Goal: Transaction & Acquisition: Purchase product/service

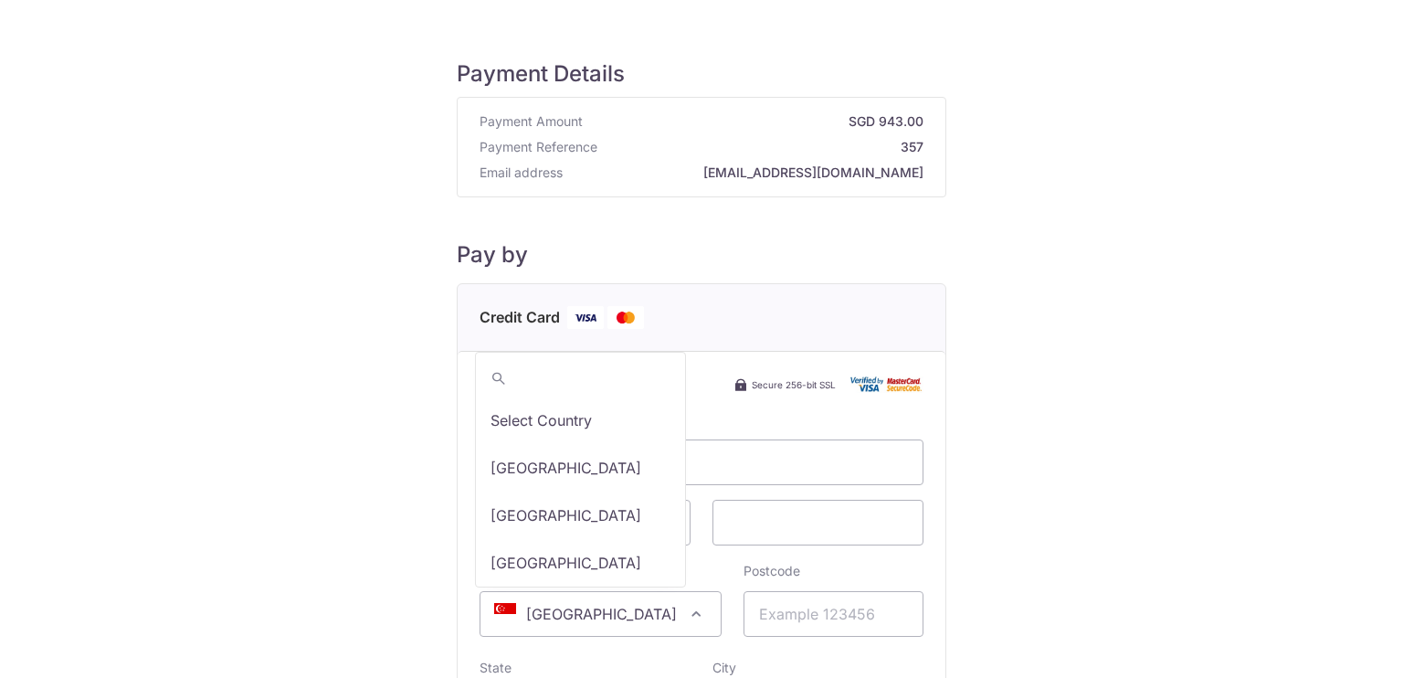
click at [558, 602] on span "[GEOGRAPHIC_DATA]" at bounding box center [600, 614] width 240 height 44
type input "ch"
select select "48"
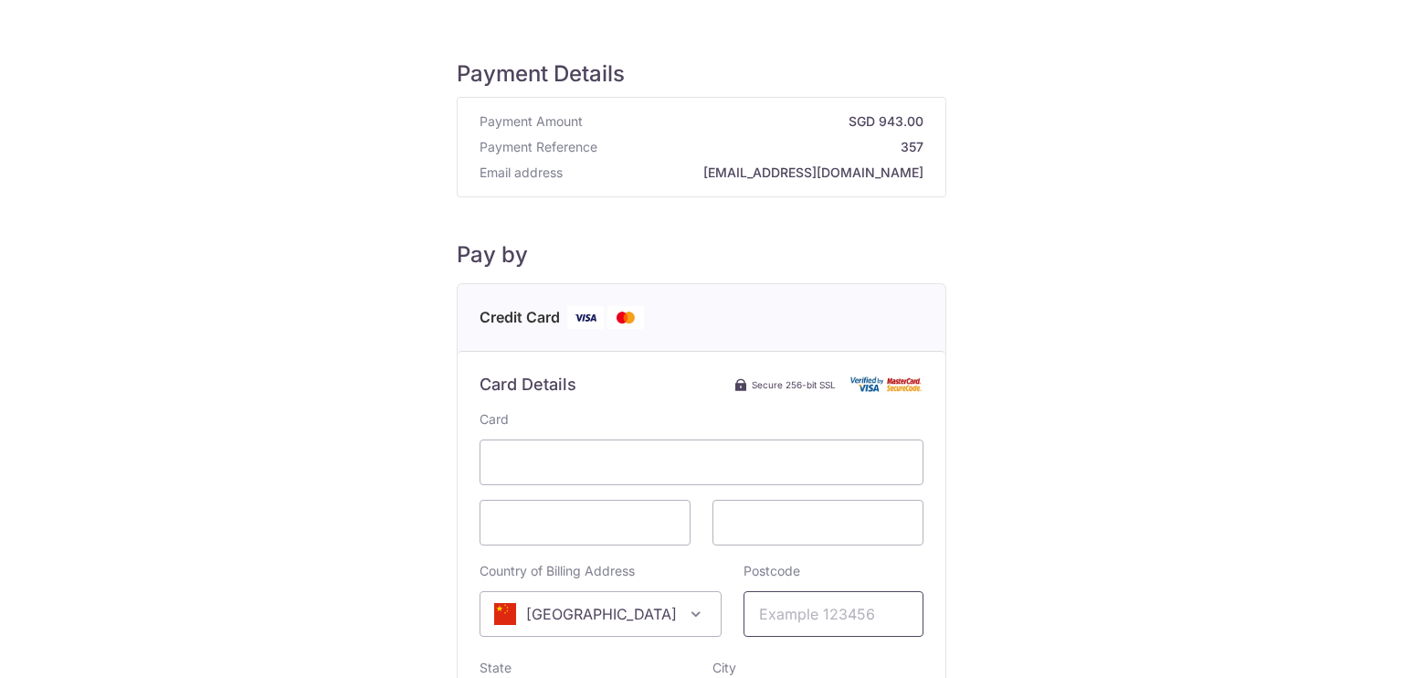
click at [787, 614] on input "Postcode" at bounding box center [833, 614] width 180 height 46
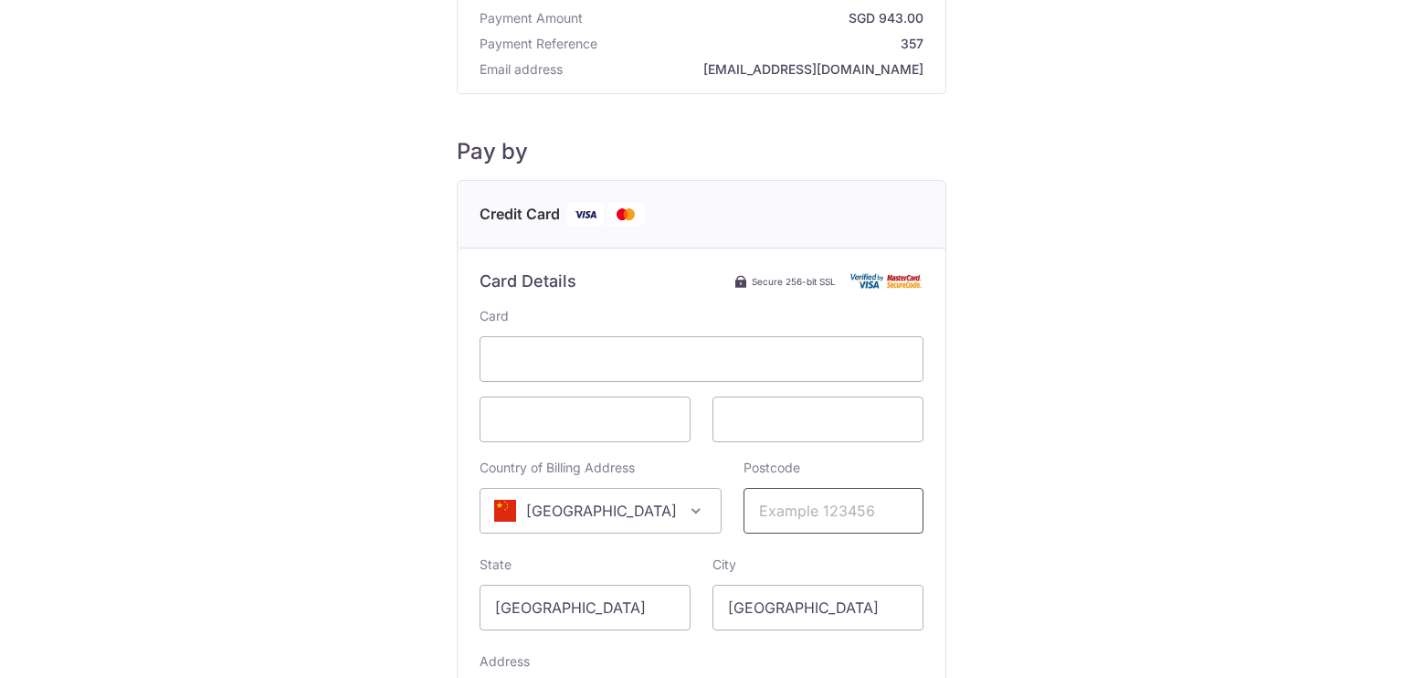
scroll to position [183, 0]
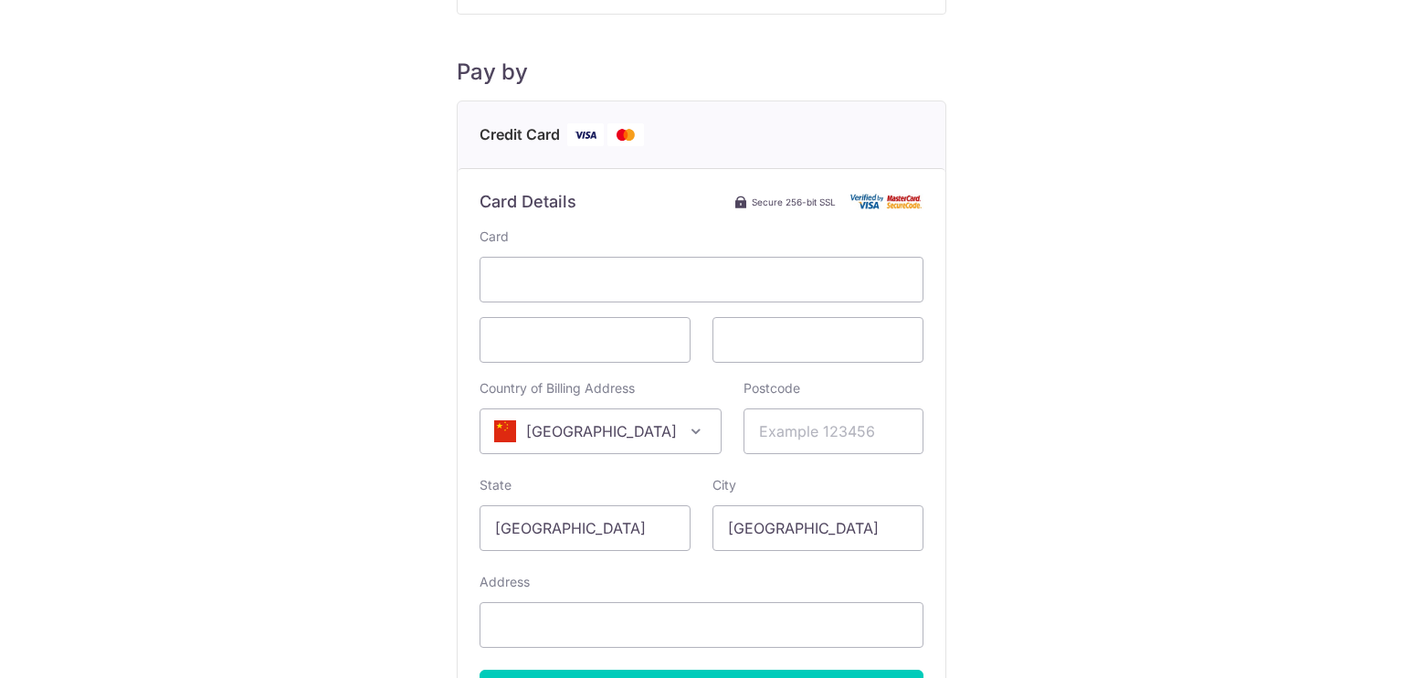
click at [1037, 384] on div "Payment Details Payment Amount SGD 943.00 Payment Reference 357 Email address g…" at bounding box center [701, 329] width 1315 height 964
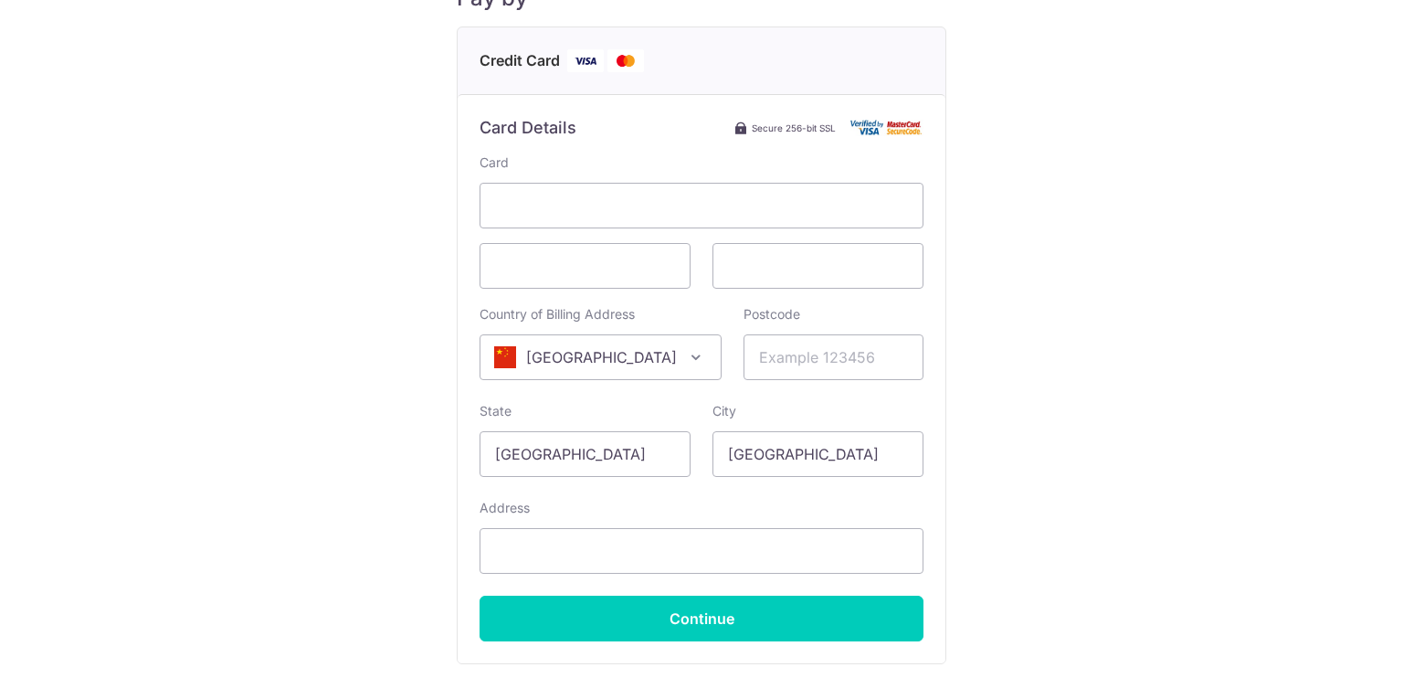
scroll to position [365, 0]
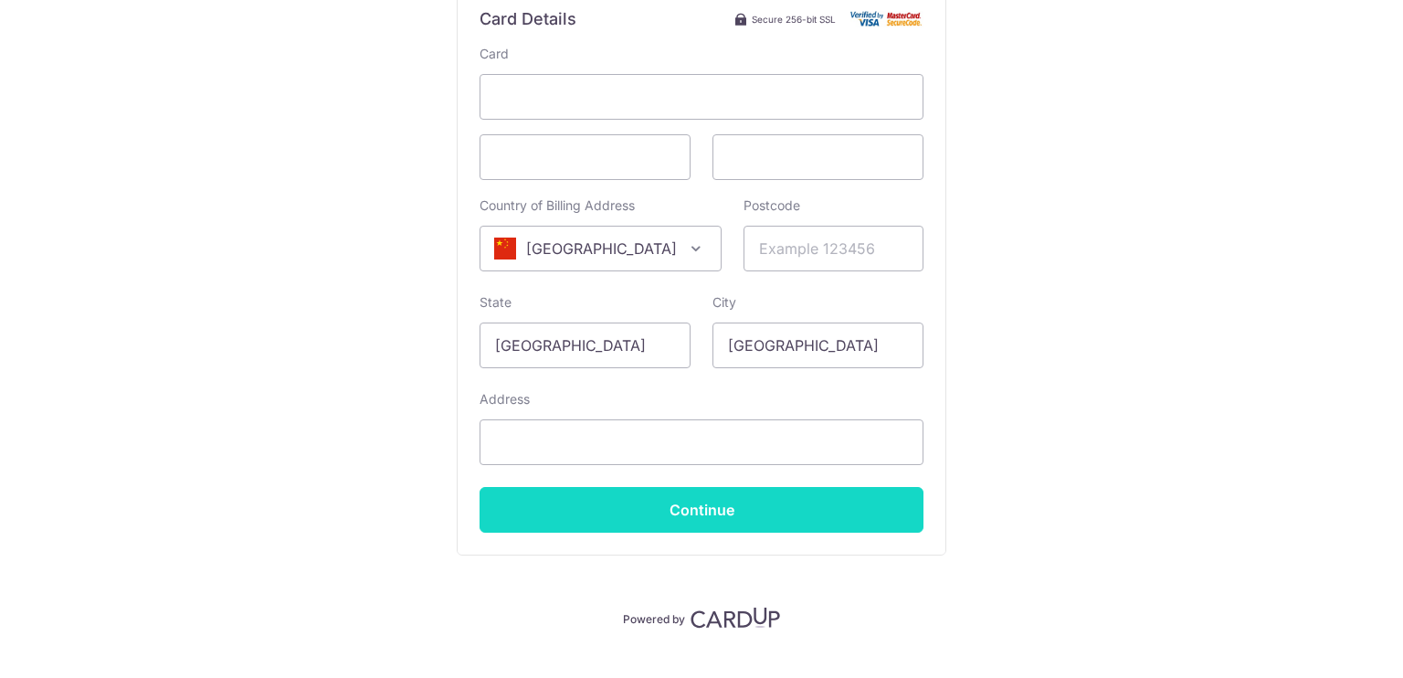
click at [689, 506] on input "Continue" at bounding box center [701, 510] width 444 height 46
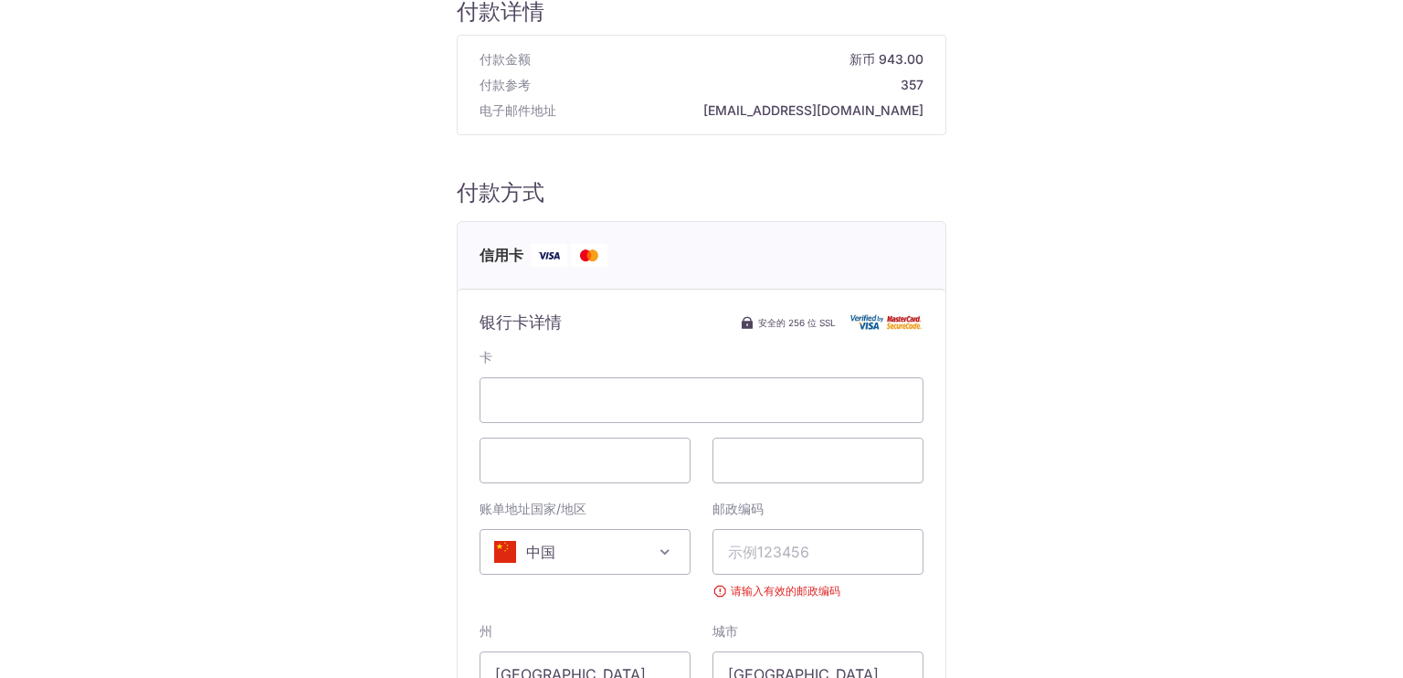
scroll to position [91, 0]
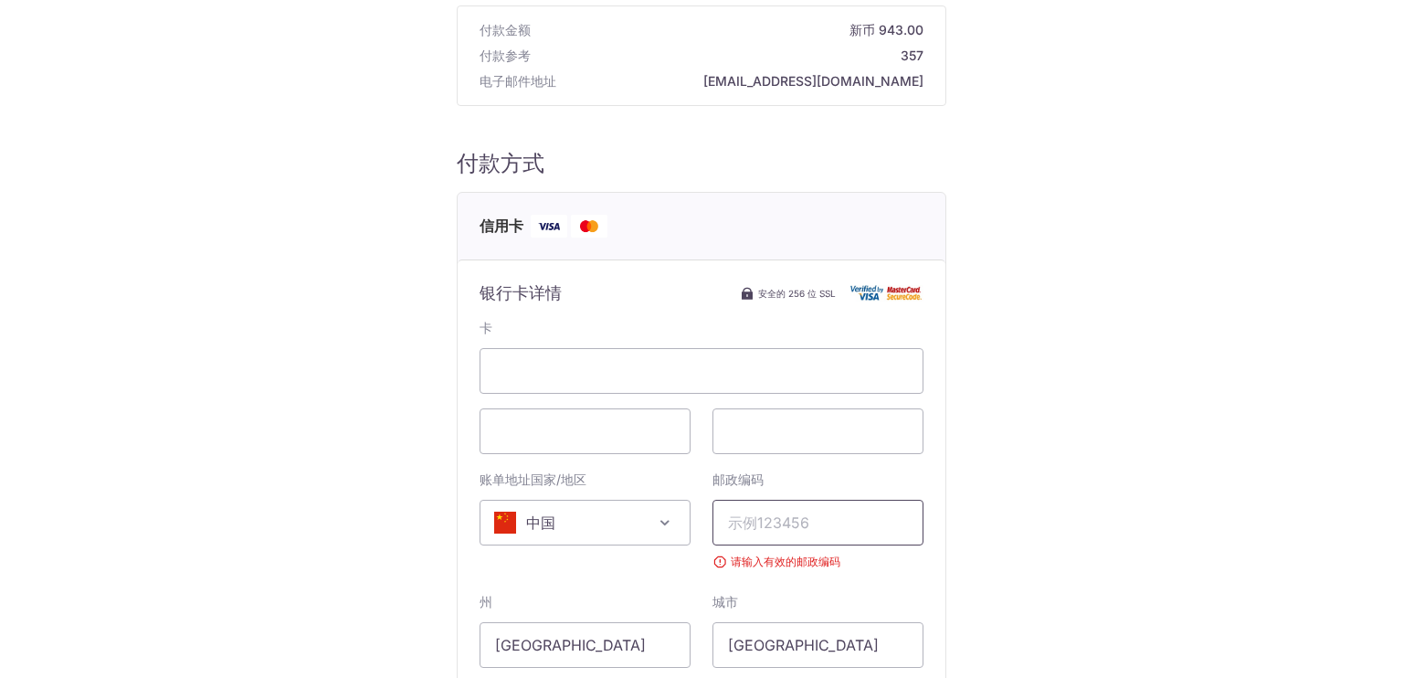
click at [809, 523] on input "邮政编码" at bounding box center [817, 523] width 211 height 46
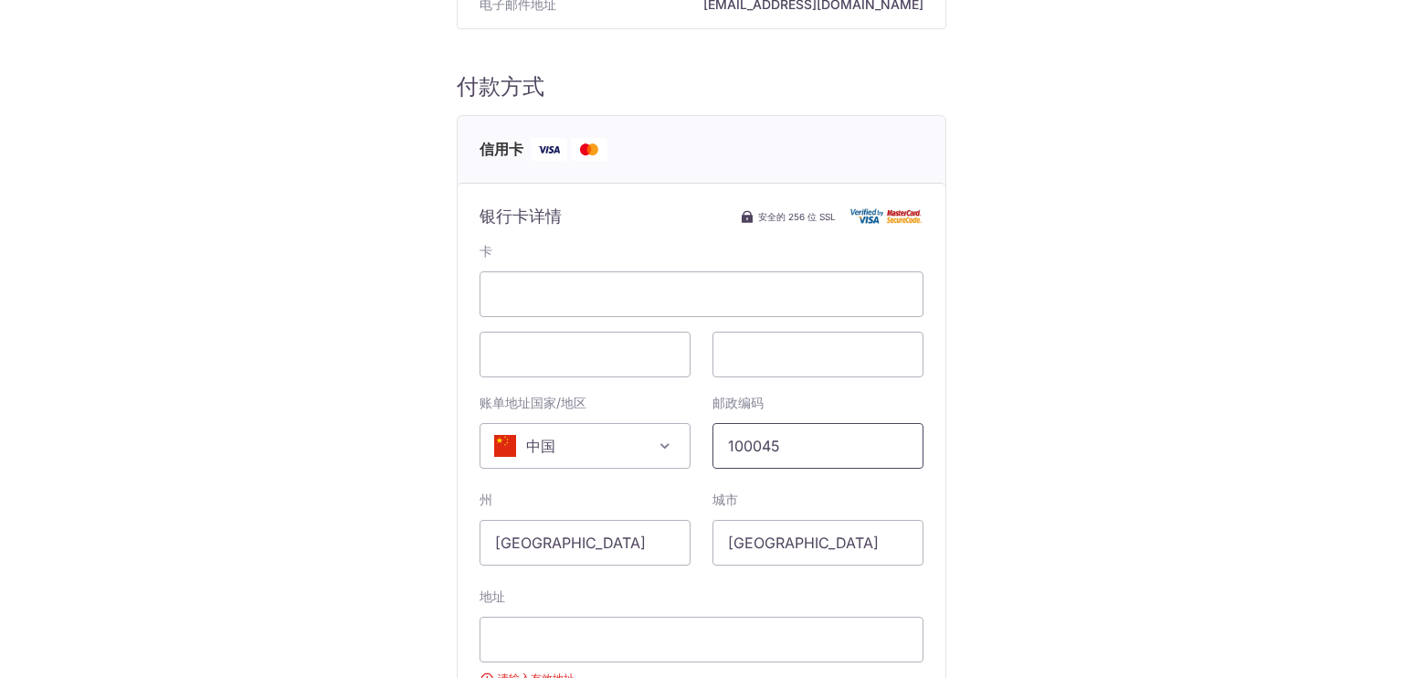
scroll to position [274, 0]
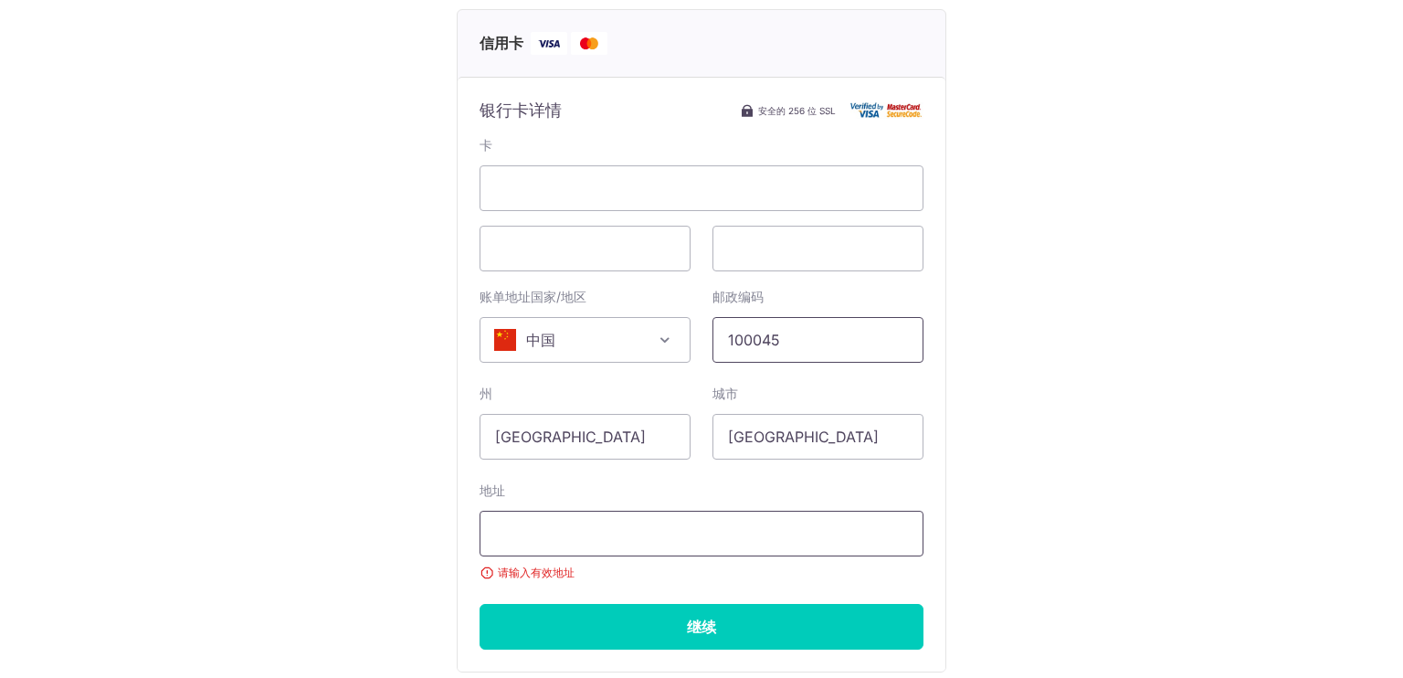
type input "100045"
click at [563, 523] on input "地址" at bounding box center [701, 534] width 444 height 46
click at [805, 491] on div "地址 请输入有效地址" at bounding box center [701, 531] width 444 height 100
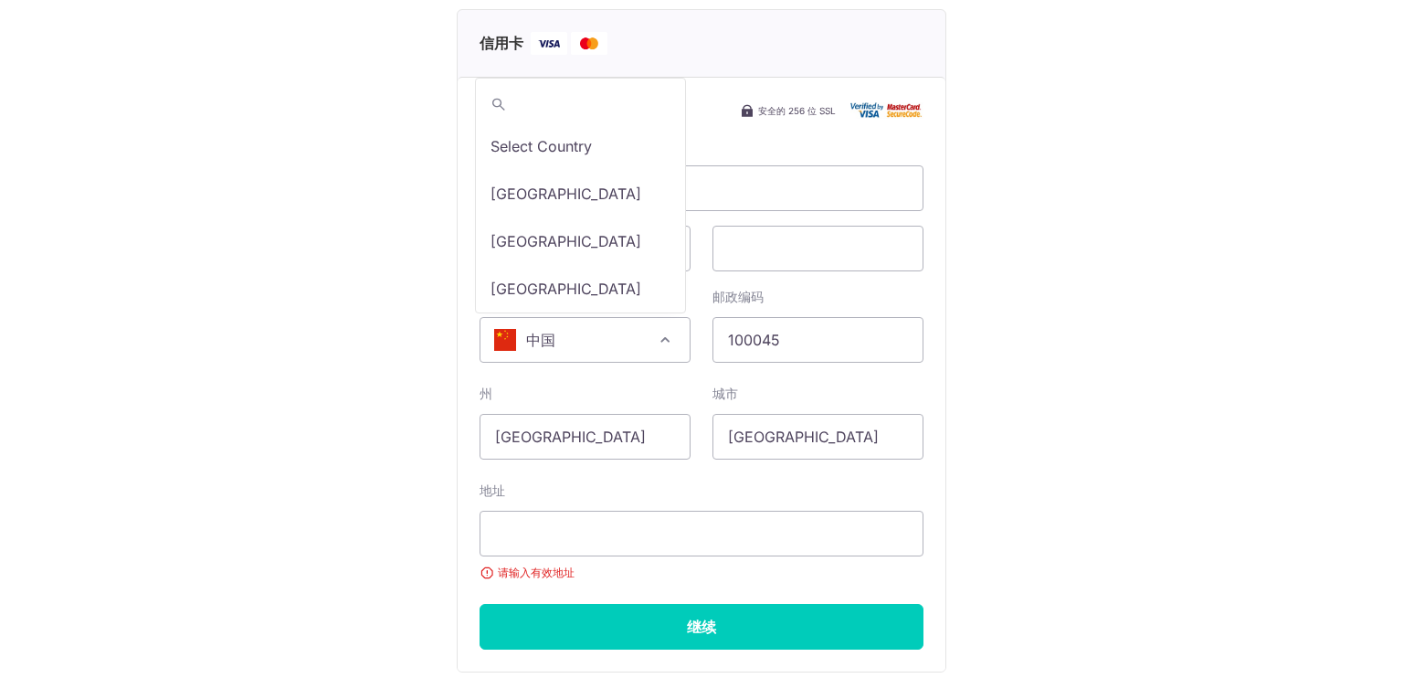
click at [661, 345] on span at bounding box center [665, 340] width 22 height 22
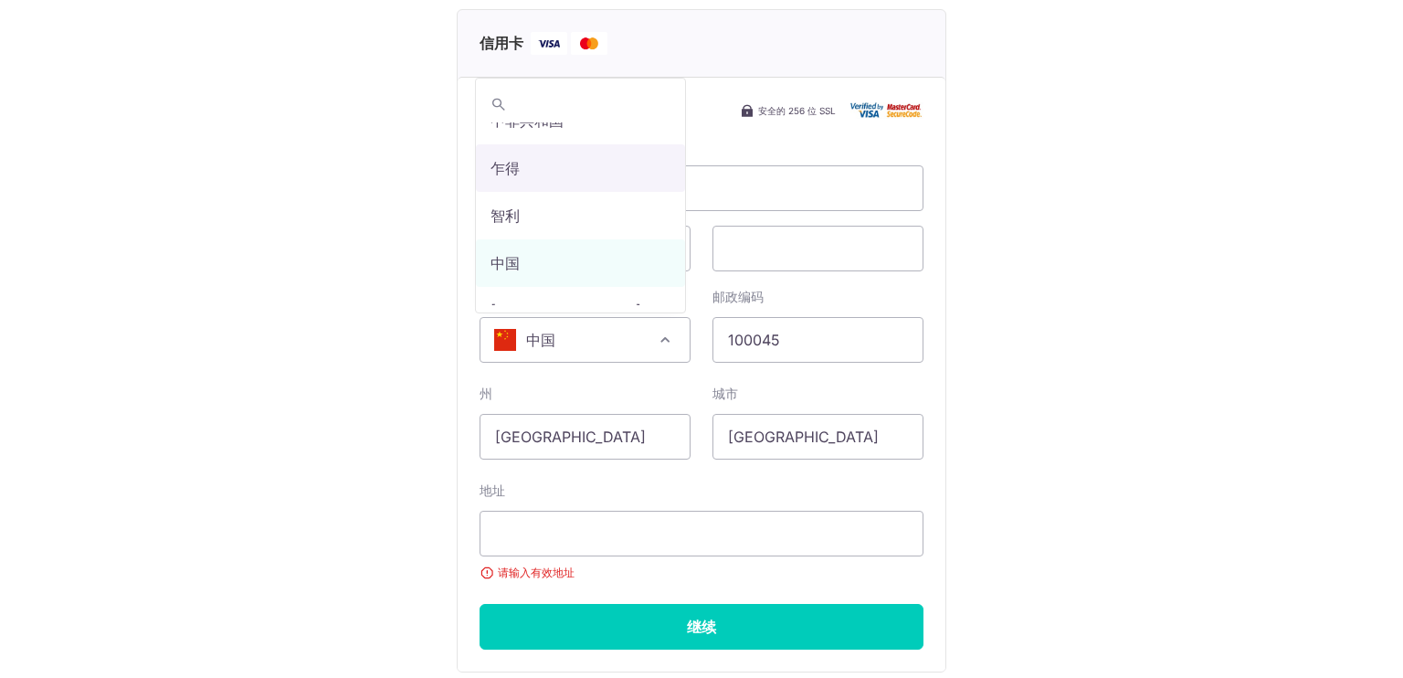
click at [561, 102] on input "search" at bounding box center [580, 104] width 209 height 37
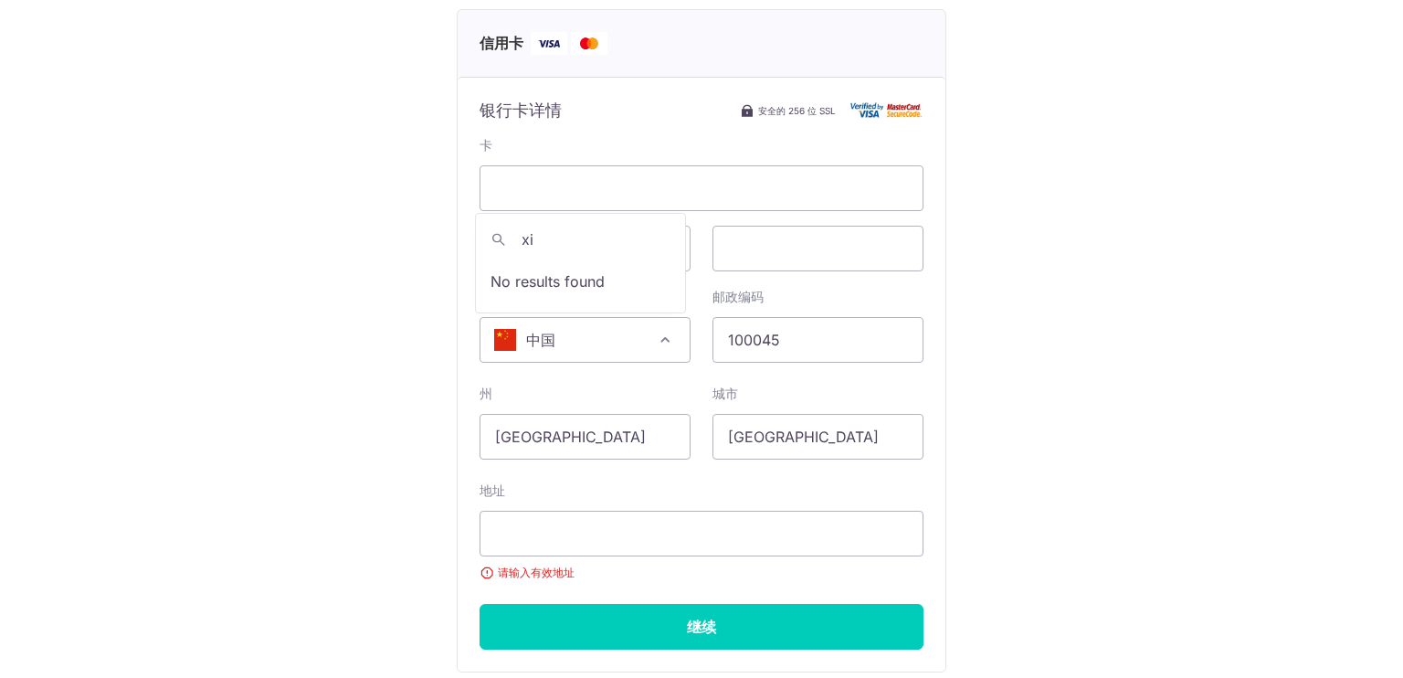
type input "x"
type input "so"
select select "21"
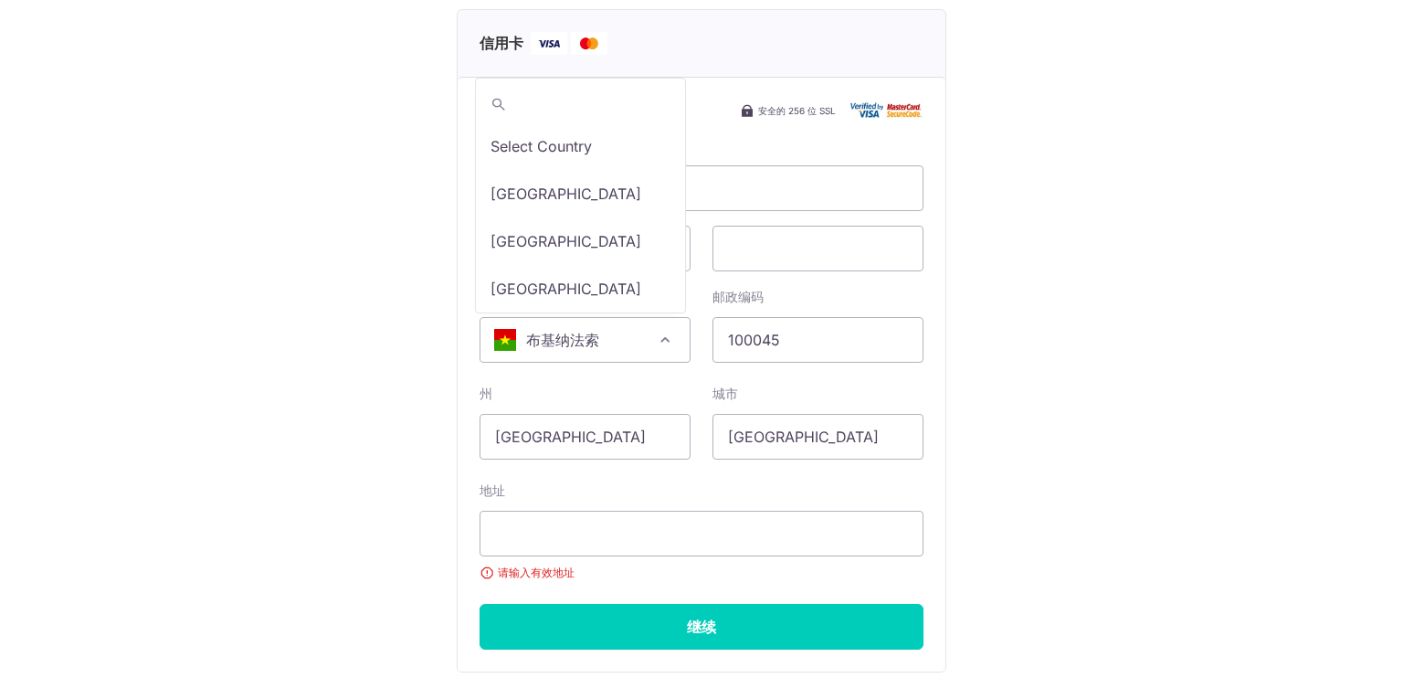
click at [566, 333] on span "布基纳法索" at bounding box center [584, 340] width 209 height 44
type input "s"
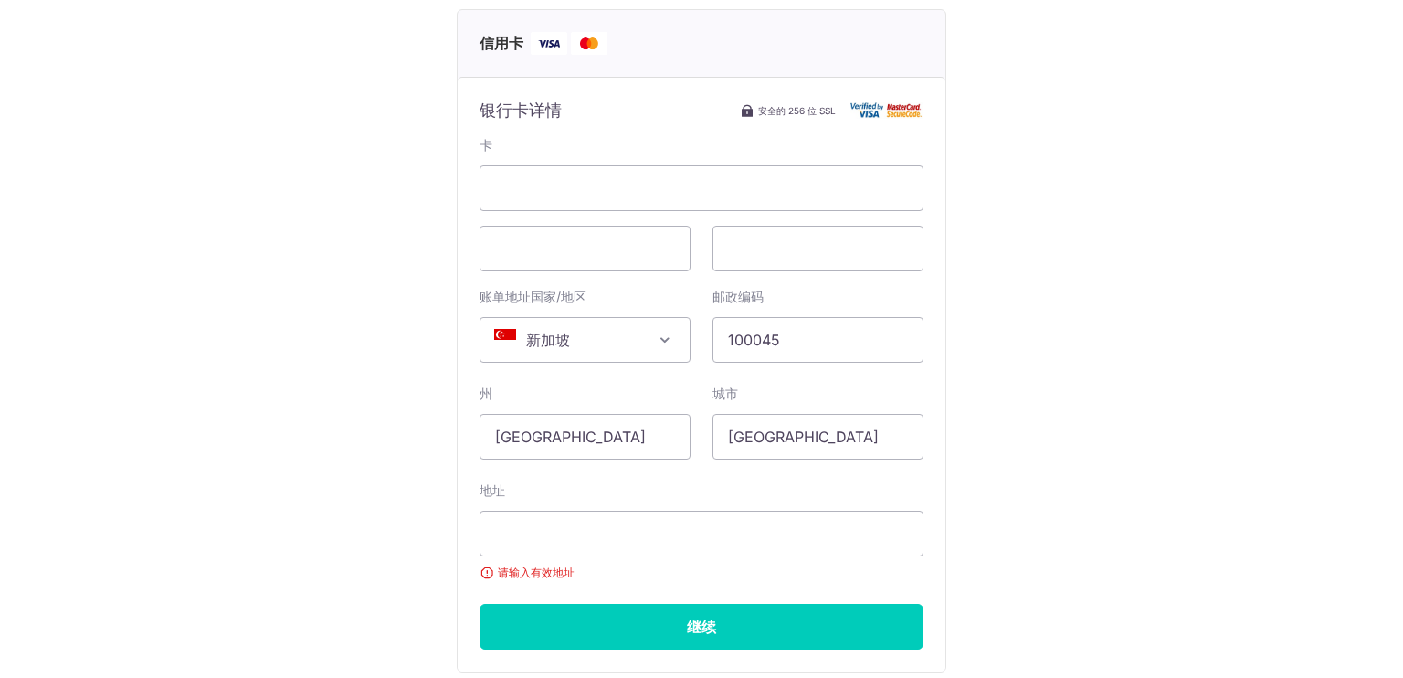
select select "199"
drag, startPoint x: 826, startPoint y: 348, endPoint x: 843, endPoint y: 359, distance: 20.5
click at [828, 352] on input "100045" at bounding box center [817, 340] width 211 height 46
drag, startPoint x: 822, startPoint y: 341, endPoint x: 686, endPoint y: 333, distance: 136.3
click at [686, 333] on div "账单地址国家/地区 选择国家/地区 阿富汗 奥兰群岛 阿尔巴尼亚 阿尔及利亚 美属萨摩亚 安道尔 安哥拉 安圭拉 南极洲 安提瓜和巴布达 阿根廷 亚美尼亚 阿…" at bounding box center [702, 325] width 466 height 75
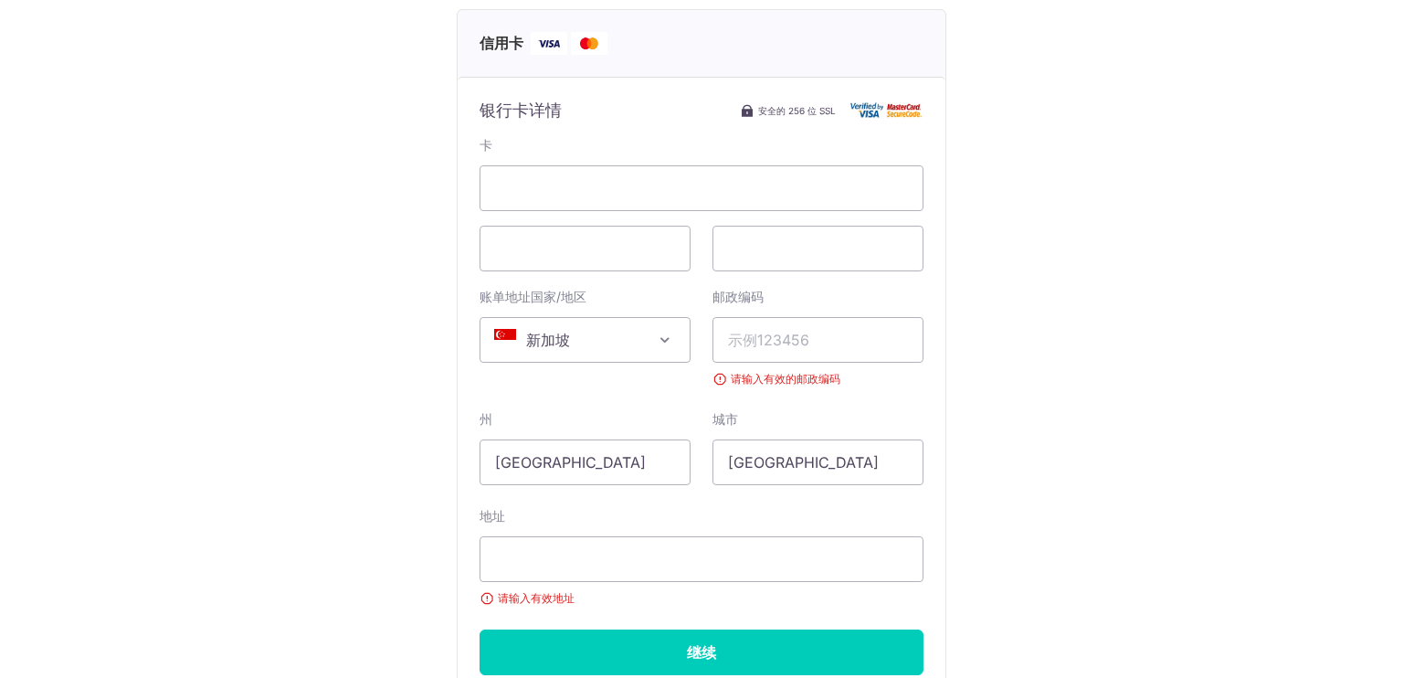
click at [1230, 247] on div "付款详情 付款金额 新币 943.00 付款参考 357 电子邮件地址 gavinziwenchen@gmail.com 付款方式 信用卡 银行卡详情 安全的…" at bounding box center [701, 263] width 1315 height 1016
click at [833, 334] on input "邮政编码" at bounding box center [817, 340] width 211 height 46
paste input "828742"
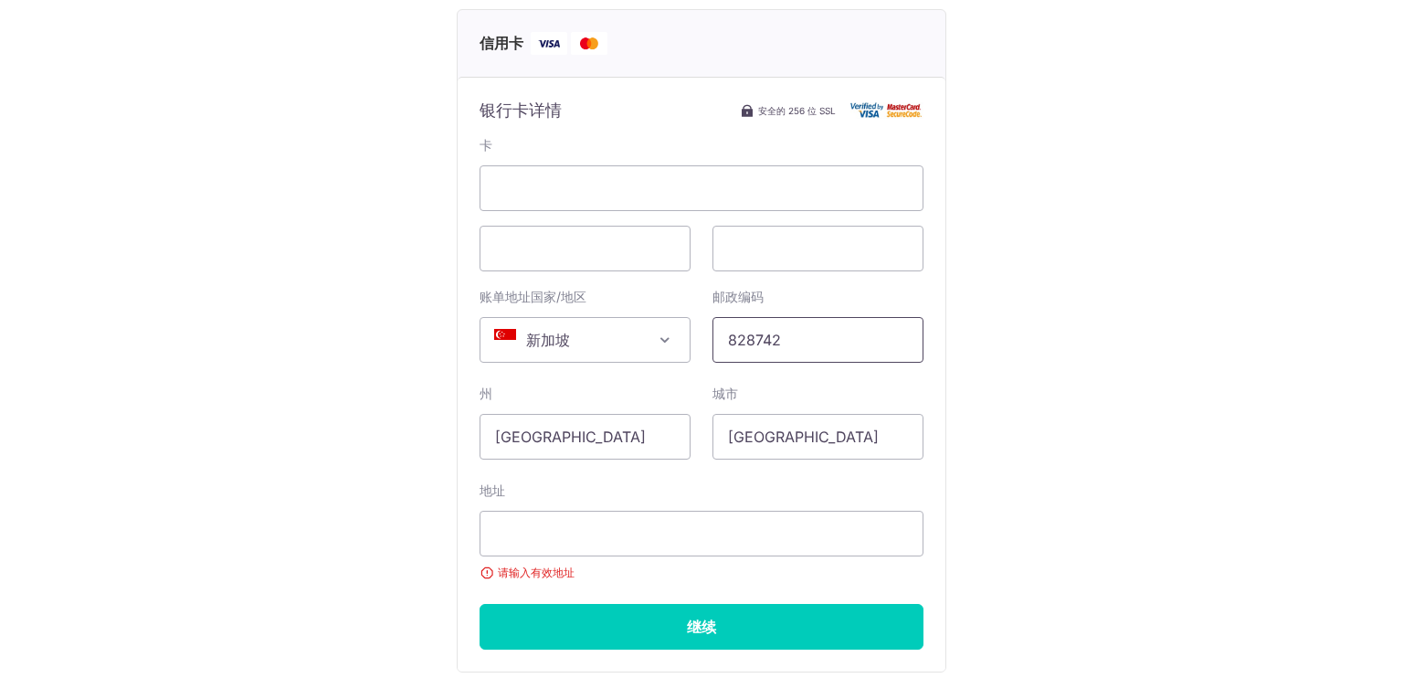
type input "828742"
click at [1066, 317] on div "付款详情 付款金额 新币 943.00 付款参考 357 电子邮件地址 gavinziwenchen@gmail.com 付款方式 信用卡 银行卡详情 安全的…" at bounding box center [701, 250] width 1315 height 990
drag, startPoint x: 1293, startPoint y: 333, endPoint x: 1244, endPoint y: 352, distance: 52.6
click at [1293, 333] on div "付款详情 付款金额 新币 943.00 付款参考 357 电子邮件地址 gavinziwenchen@gmail.com 付款方式 信用卡 银行卡详情 安全的…" at bounding box center [701, 250] width 1315 height 990
click at [597, 553] on input "地址" at bounding box center [701, 534] width 444 height 46
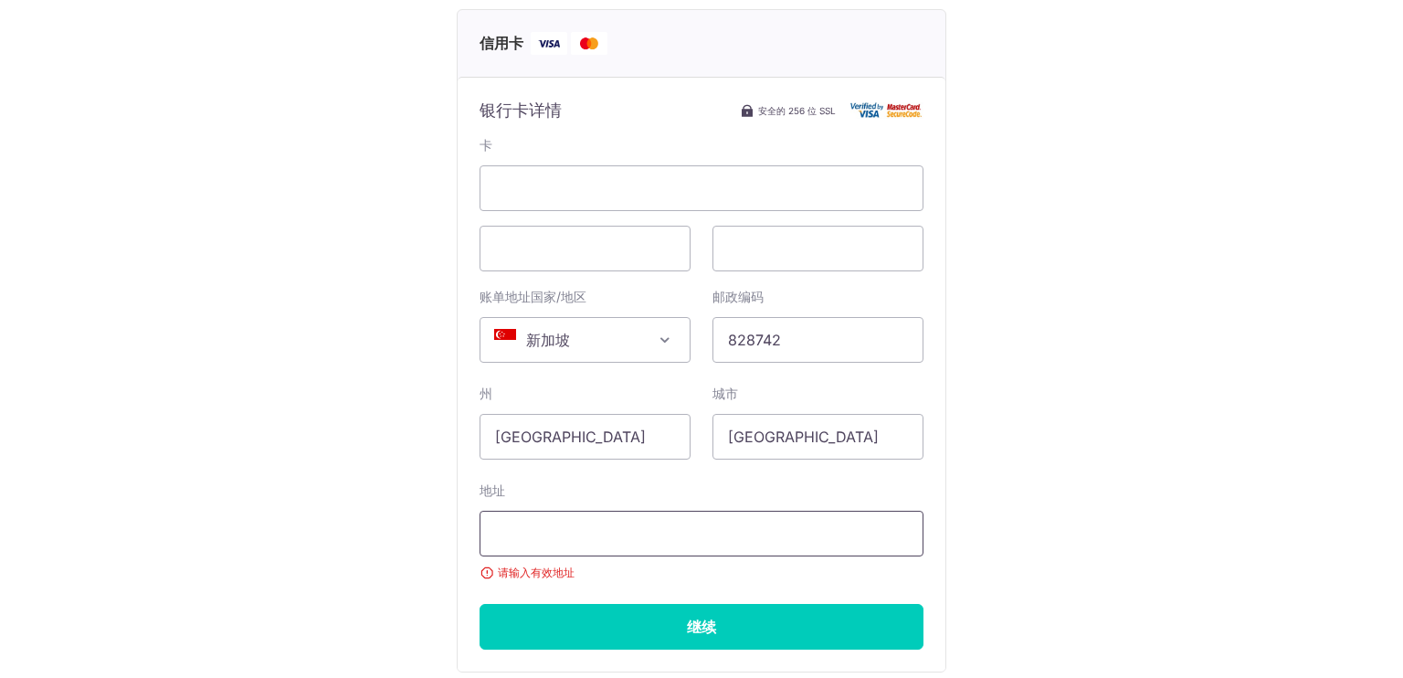
paste input "7 PUNGGOL FIELD WALK, #07-13, FLO RESIDENCE, SINGAPORE 828742"
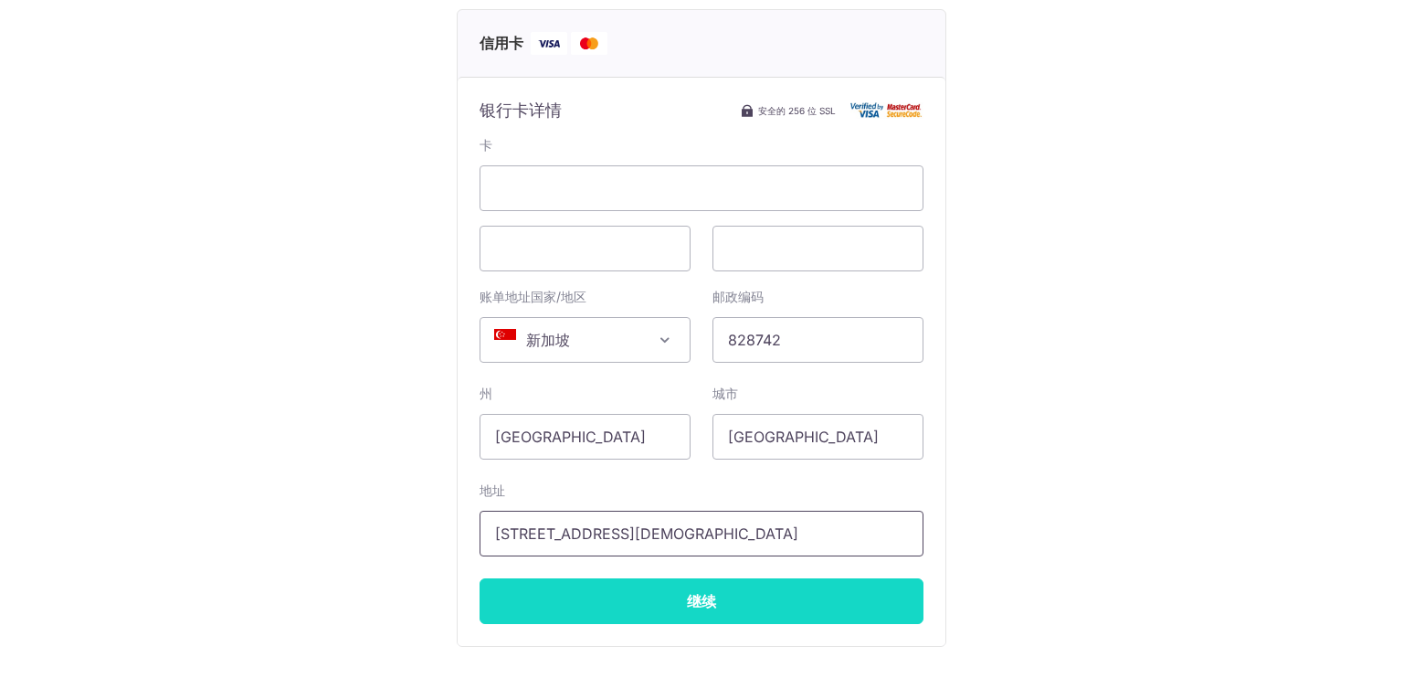
type input "7 PUNGGOL FIELD WALK, #07-13, FLO RESIDENCE, SINGAPORE 828742"
click at [743, 601] on input "Continue" at bounding box center [701, 601] width 444 height 46
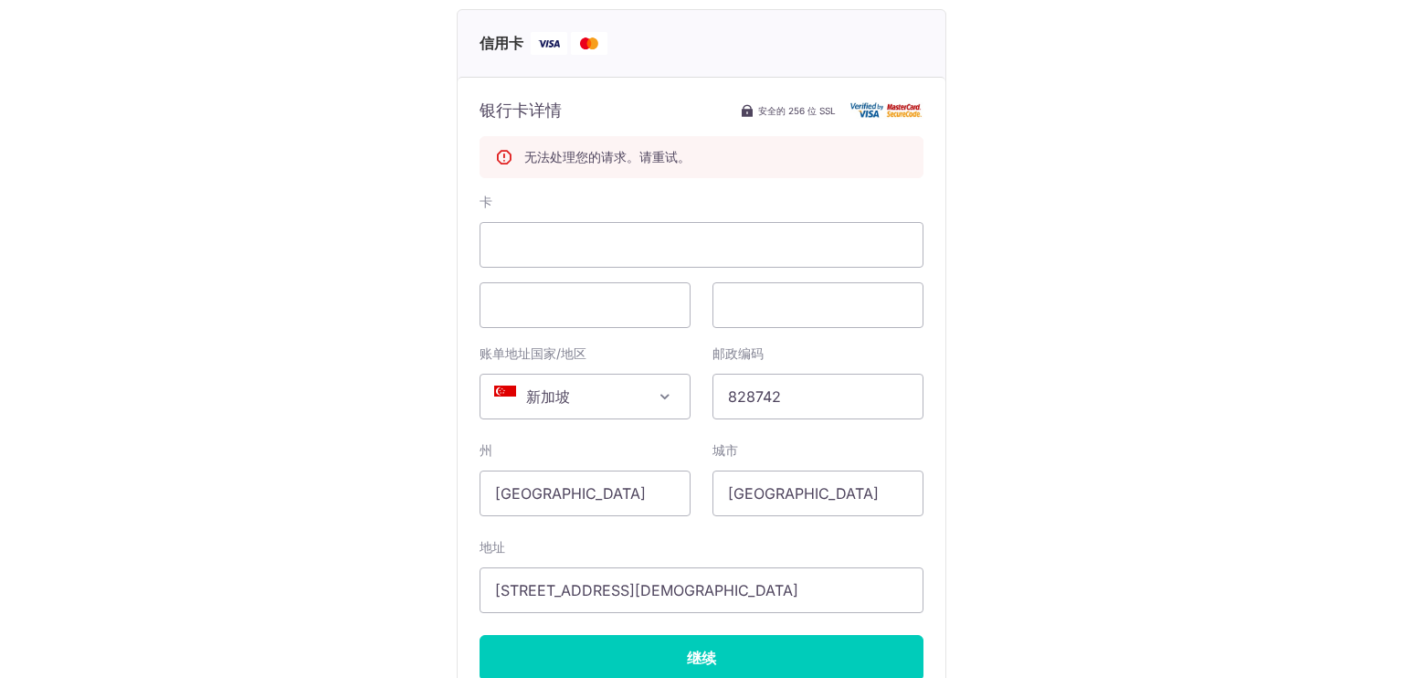
click at [632, 405] on span "新加坡" at bounding box center [584, 396] width 209 height 44
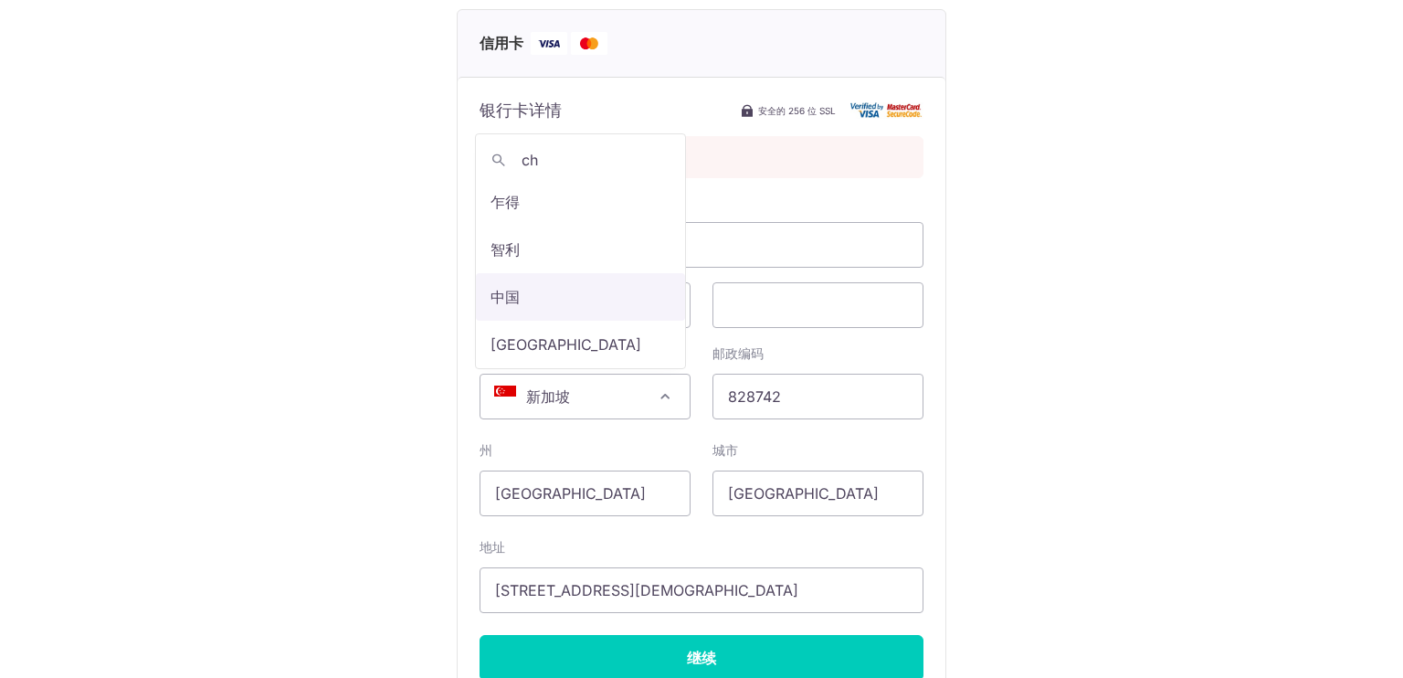
type input "ch"
select select "48"
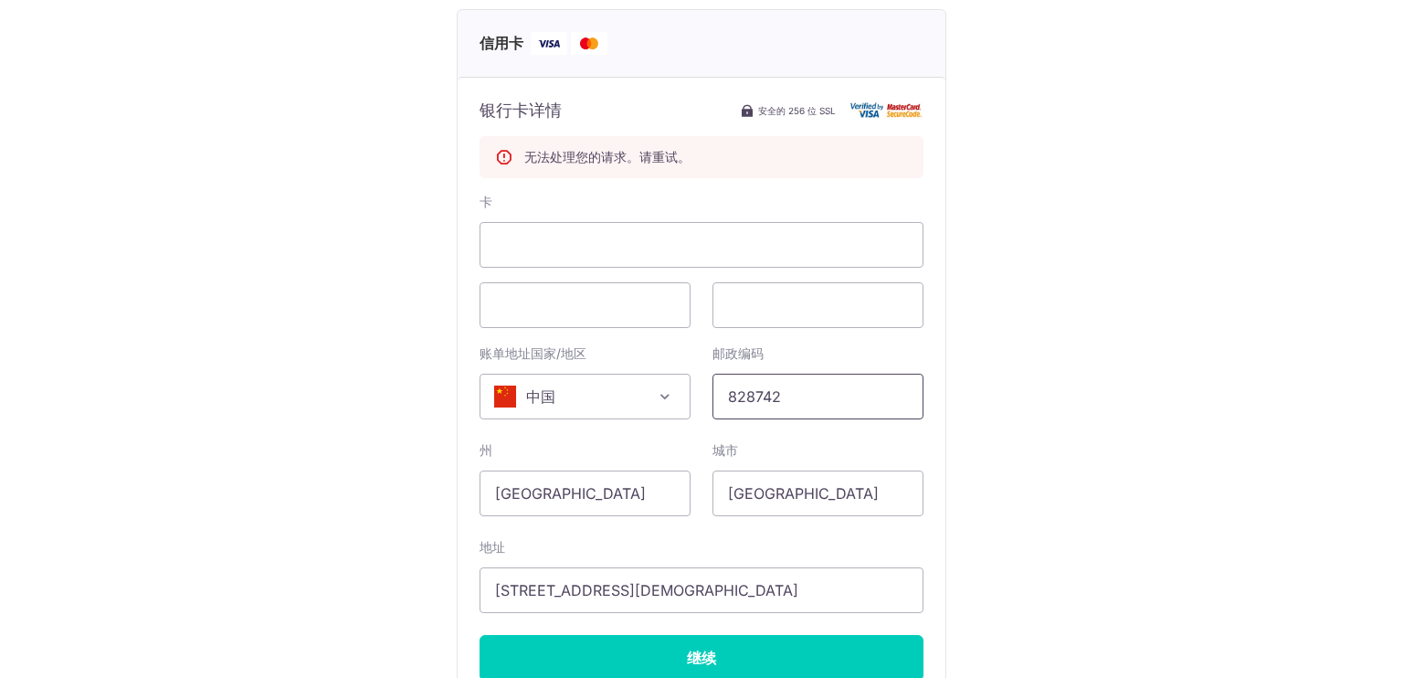
drag, startPoint x: 837, startPoint y: 396, endPoint x: 706, endPoint y: 398, distance: 130.6
click at [706, 398] on div "邮政编码 828742 请输入有效的邮政编码" at bounding box center [817, 381] width 233 height 75
type input "100045"
click at [566, 494] on input "[GEOGRAPHIC_DATA]" at bounding box center [584, 493] width 211 height 46
drag, startPoint x: 579, startPoint y: 493, endPoint x: 458, endPoint y: 490, distance: 121.5
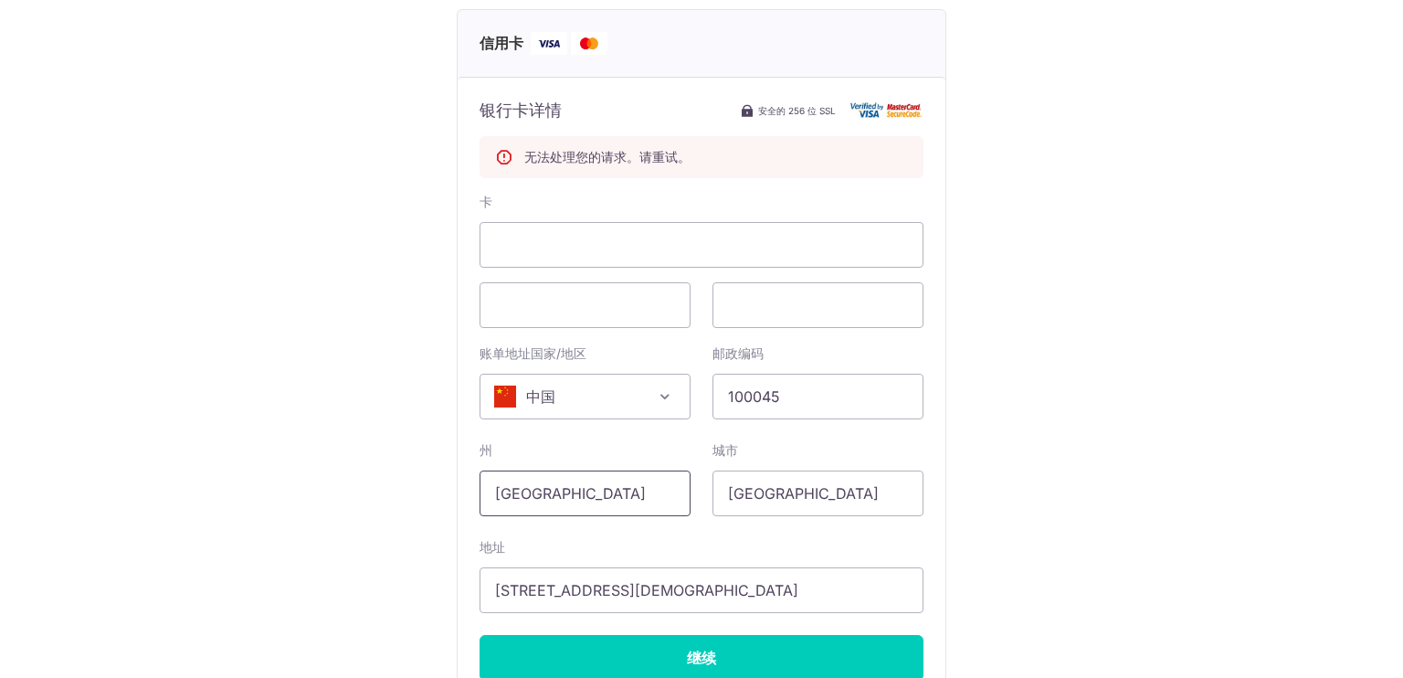
click at [450, 494] on div "付款详情 付款金额 新币 943.00 付款参考 357 电子邮件地址 gavinziwenchen@gmail.com 付款方式 信用卡 银行卡详情 安全的…" at bounding box center [701, 265] width 1315 height 1021
type input "c"
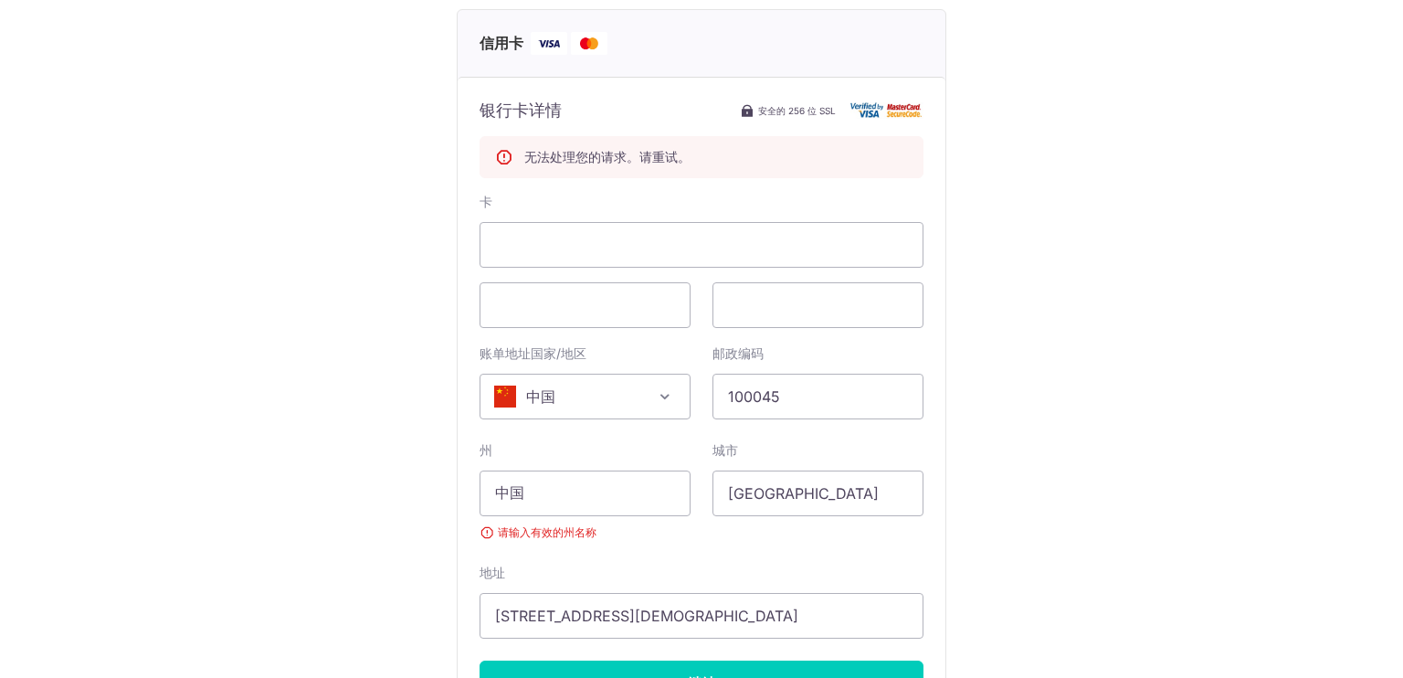
click at [635, 549] on div "卡 账单地址国家/地区 选择国家/地区 阿富汗 奥兰群岛 阿尔巴尼亚 阿尔及利亚 美属萨摩亚 安道尔 安哥拉 安圭拉 南极洲 安提瓜和巴布达 阿根廷 亚美尼亚…" at bounding box center [701, 449] width 444 height 513
click at [637, 489] on input "中国" at bounding box center [584, 493] width 211 height 46
type input "中"
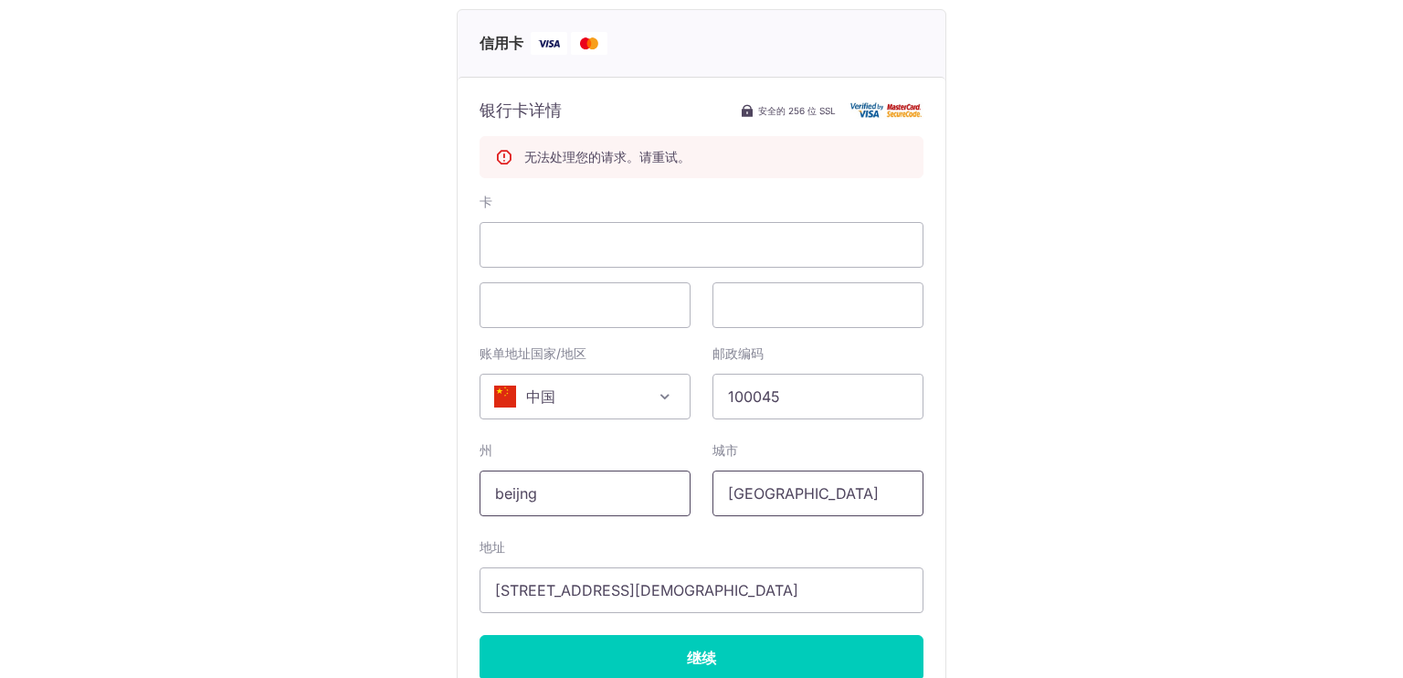
type input "beijng"
click at [819, 495] on input "[GEOGRAPHIC_DATA]" at bounding box center [817, 493] width 211 height 46
drag, startPoint x: 732, startPoint y: 490, endPoint x: 697, endPoint y: 487, distance: 35.8
click at [701, 487] on div "城市 Singapore" at bounding box center [817, 478] width 233 height 75
type input "[GEOGRAPHIC_DATA]"
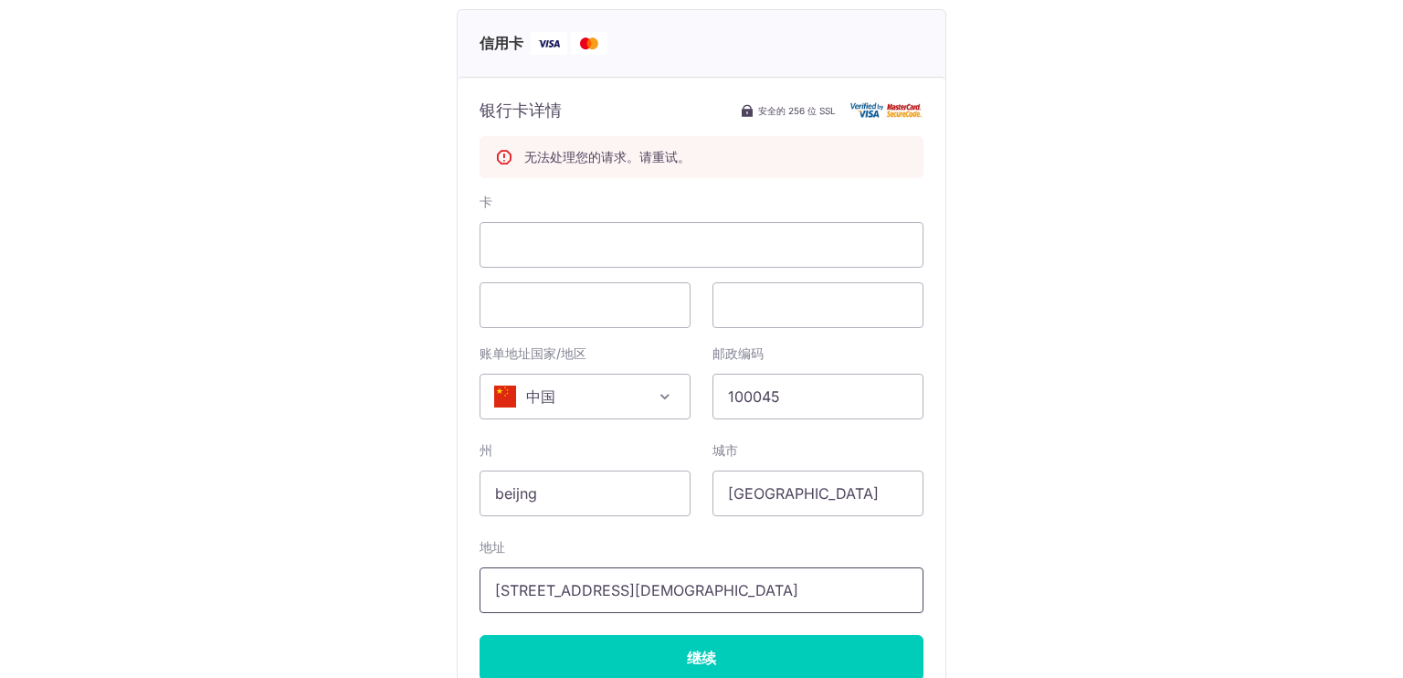
scroll to position [0, 88]
drag, startPoint x: 493, startPoint y: 584, endPoint x: 1402, endPoint y: 579, distance: 908.7
click at [1402, 583] on div "付款详情 付款金额 新币 943.00 付款参考 357 电子邮件地址 gavinziwenchen@gmail.com 付款方式 信用卡 银行卡详情 安全的…" at bounding box center [701, 339] width 1403 height 678
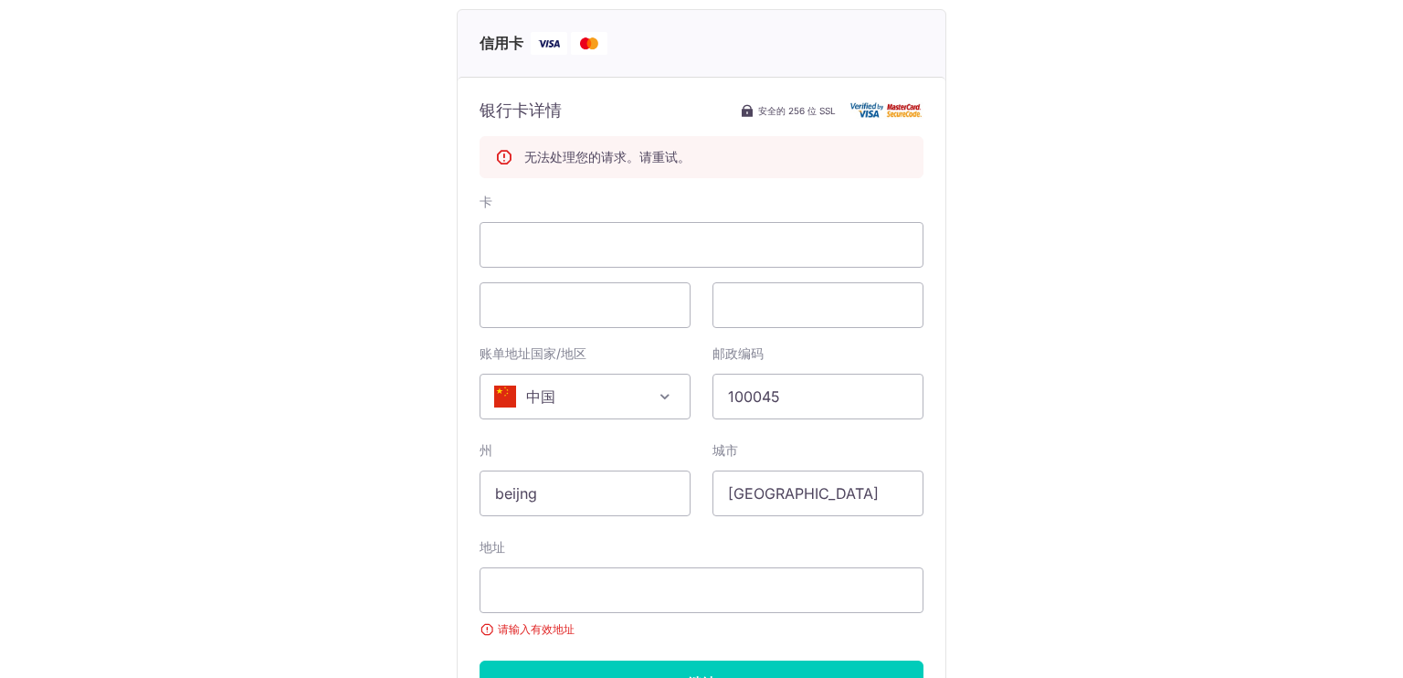
drag, startPoint x: 1322, startPoint y: 370, endPoint x: 1311, endPoint y: 353, distance: 21.0
click at [1316, 362] on div "付款详情 付款金额 新币 943.00 付款参考 357 电子邮件地址 gavinziwenchen@gmail.com 付款方式 信用卡 银行卡详情 安全的…" at bounding box center [701, 278] width 1315 height 1047
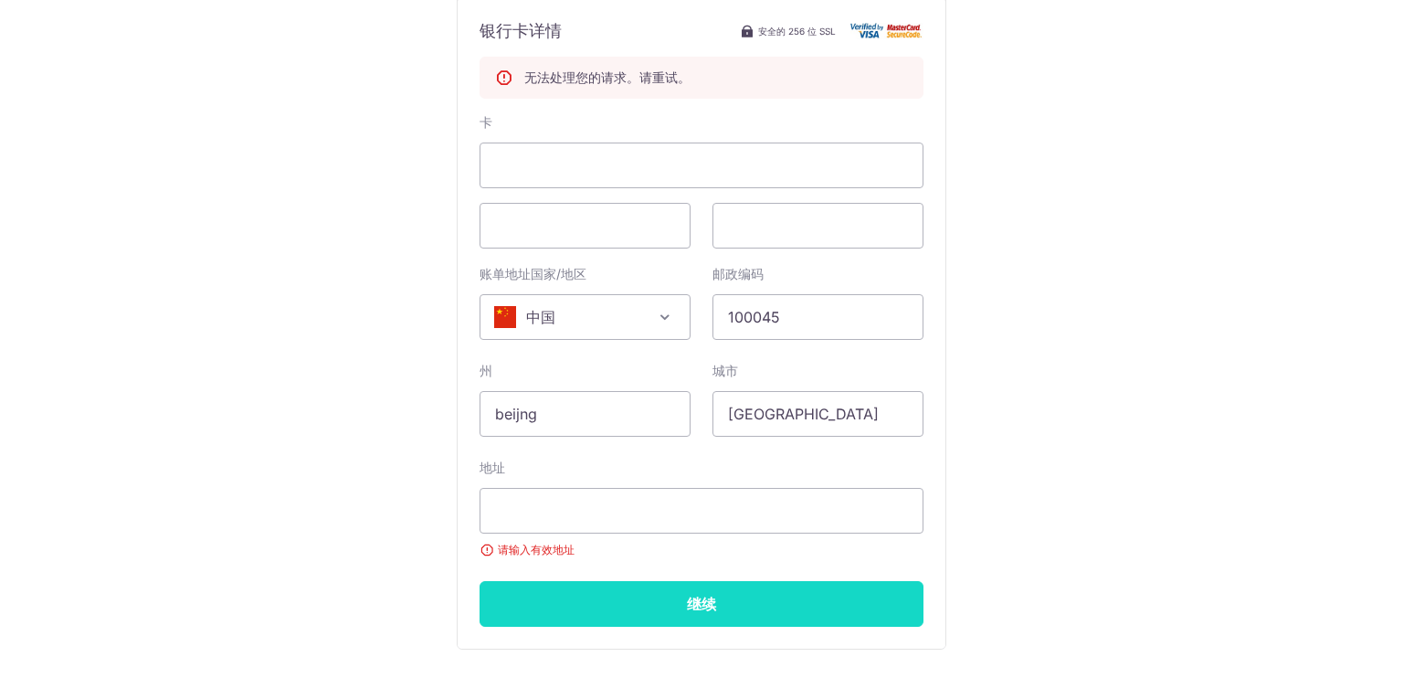
scroll to position [457, 0]
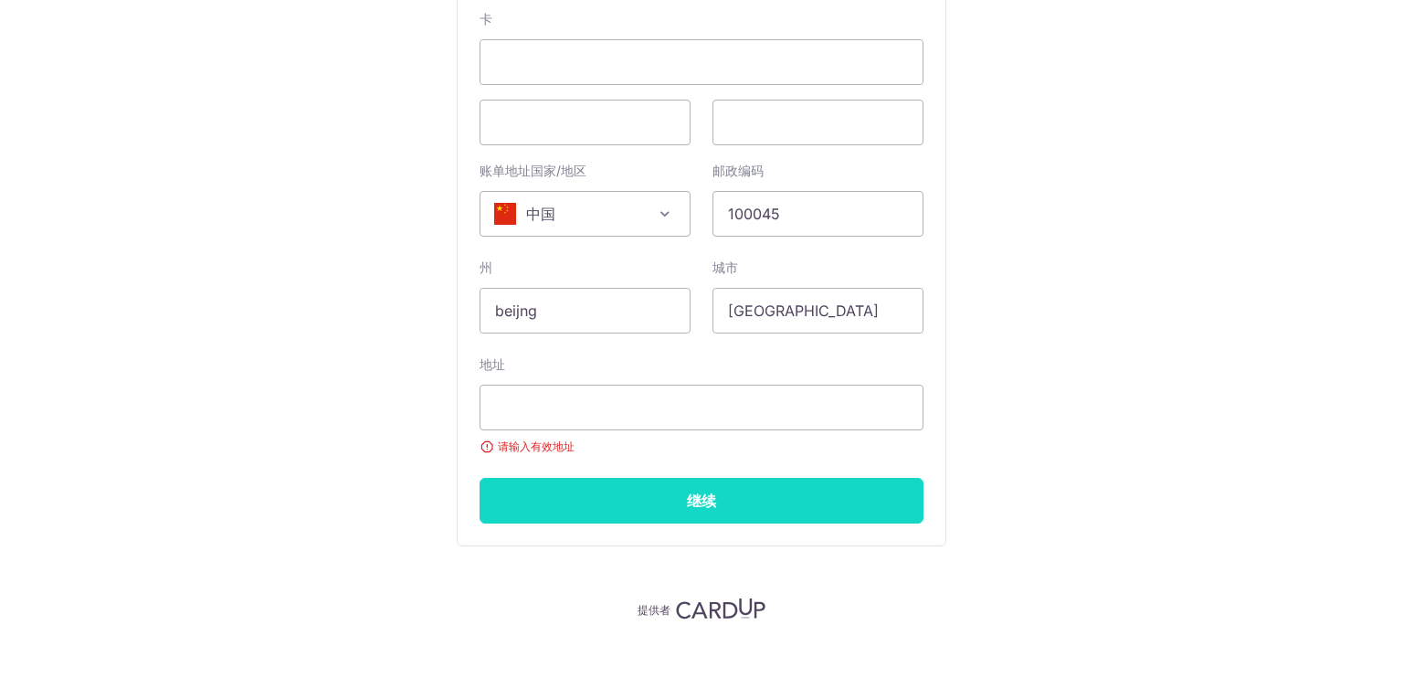
click at [735, 507] on input "Continue" at bounding box center [701, 501] width 444 height 46
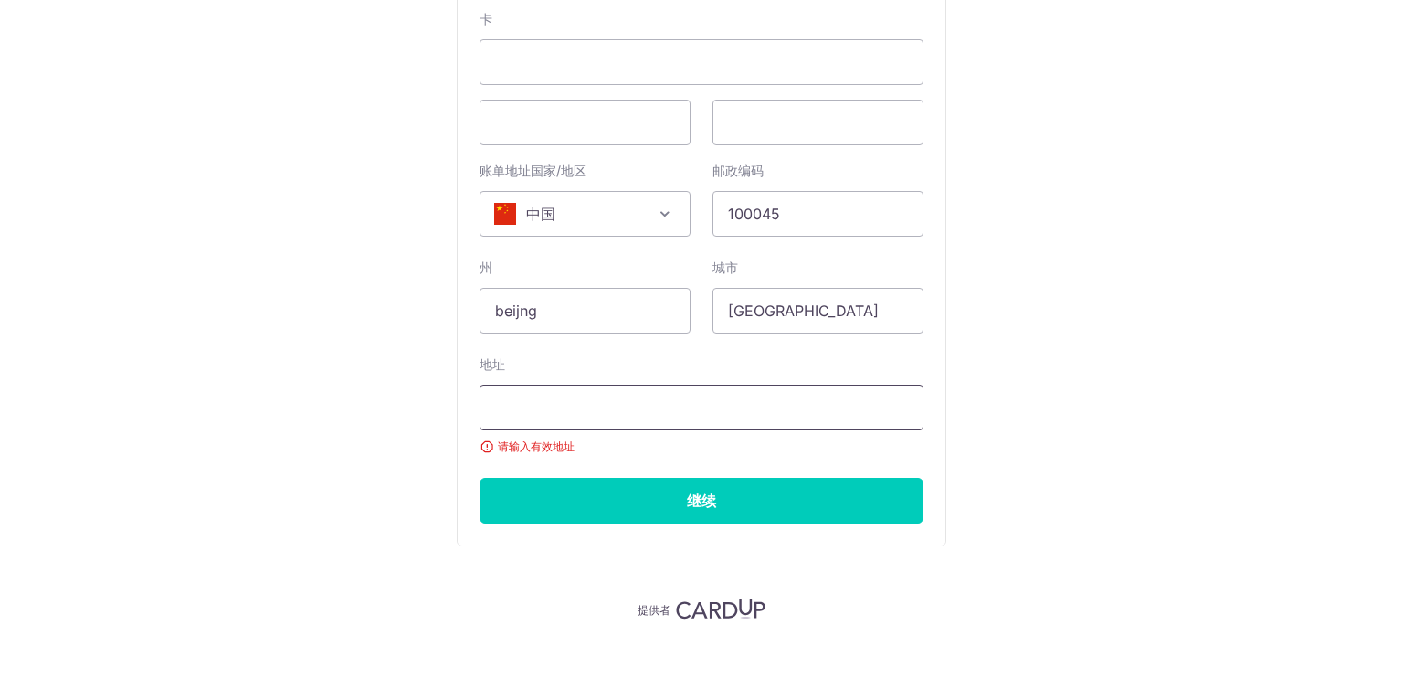
click at [694, 417] on input "地址" at bounding box center [701, 407] width 444 height 46
click at [1258, 432] on div "付款详情 付款金额 新币 943.00 付款参考 357 电子邮件地址 gavinziwenchen@gmail.com 付款方式 信用卡 银行卡详情 安全的…" at bounding box center [701, 96] width 1315 height 1047
click at [1262, 344] on div "付款详情 付款金额 新币 943.00 付款参考 357 电子邮件地址 gavinziwenchen@gmail.com 付款方式 信用卡 银行卡详情 安全的…" at bounding box center [701, 96] width 1315 height 1047
click at [591, 410] on input "地址" at bounding box center [701, 407] width 444 height 46
paste input "[STREET_ADDRESS]"
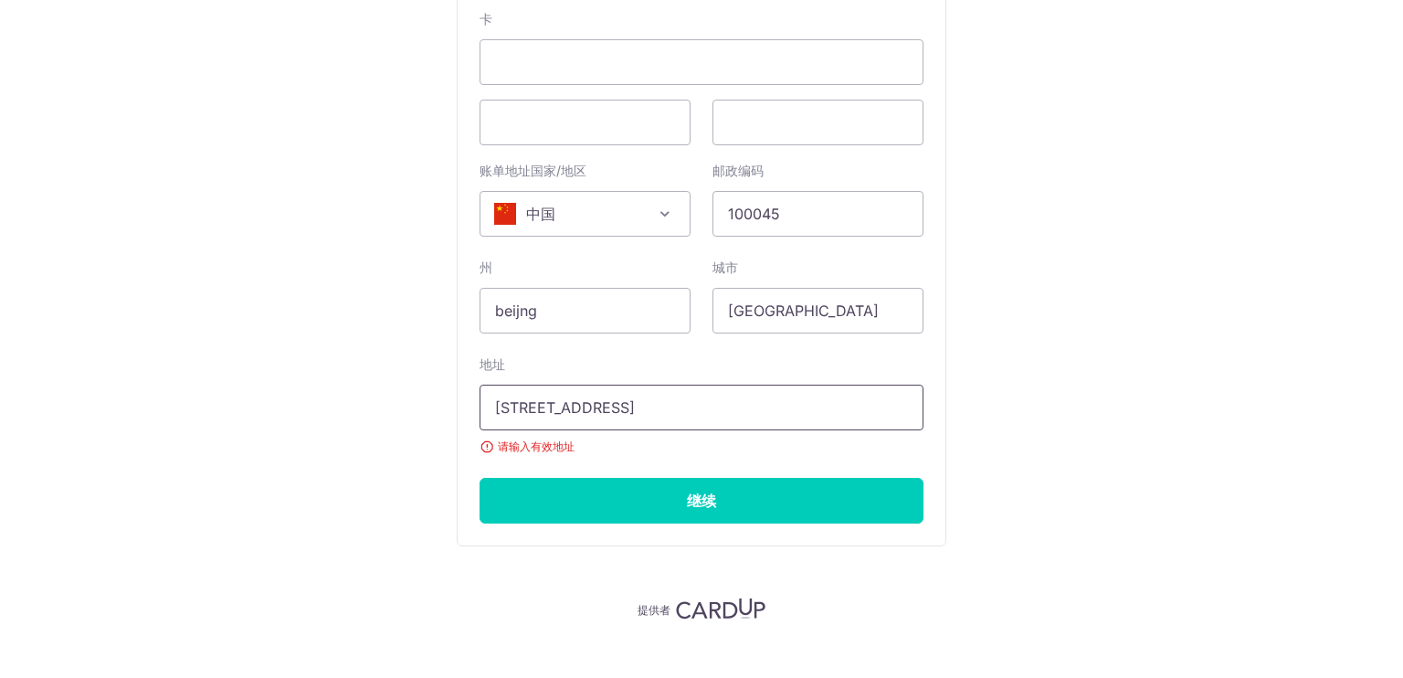
scroll to position [0, 116]
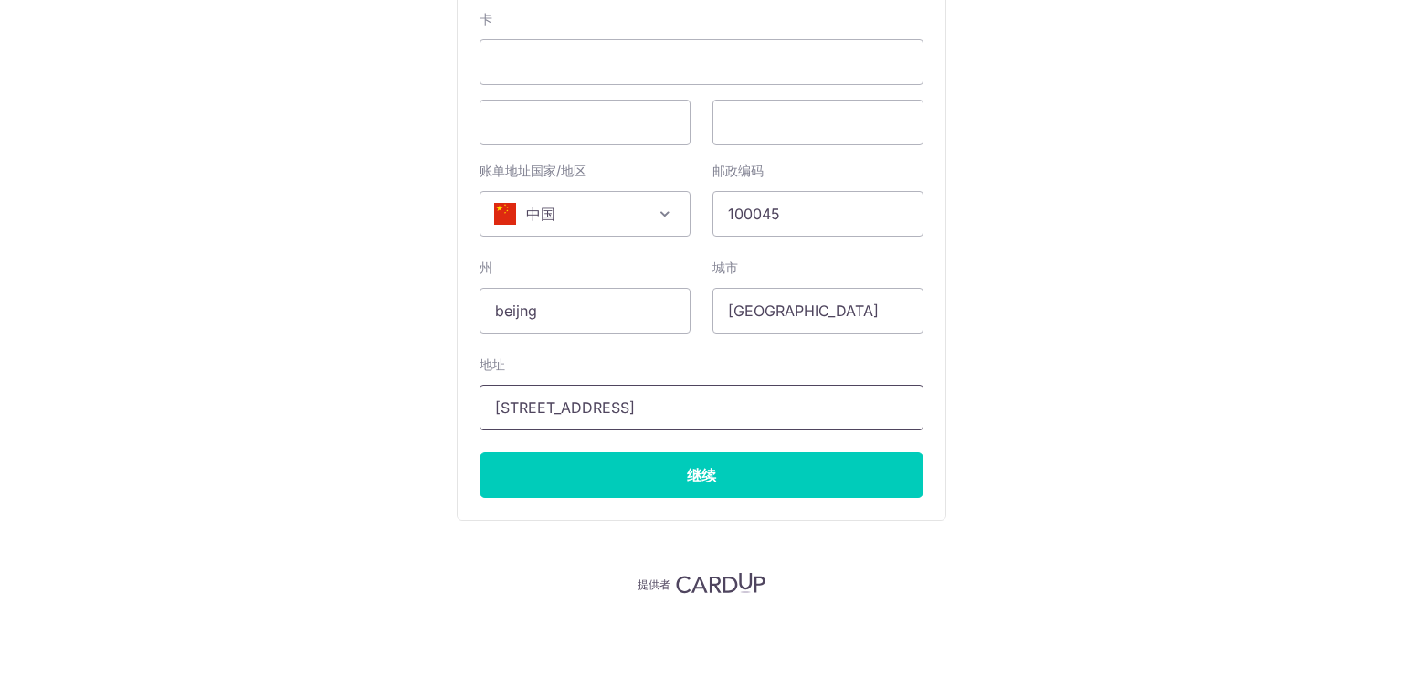
type input "[STREET_ADDRESS]"
click at [1110, 378] on div "付款详情 付款金额 新币 943.00 付款参考 357 电子邮件地址 gavinziwenchen@gmail.com 付款方式 信用卡 银行卡详情 安全的…" at bounding box center [701, 83] width 1315 height 1021
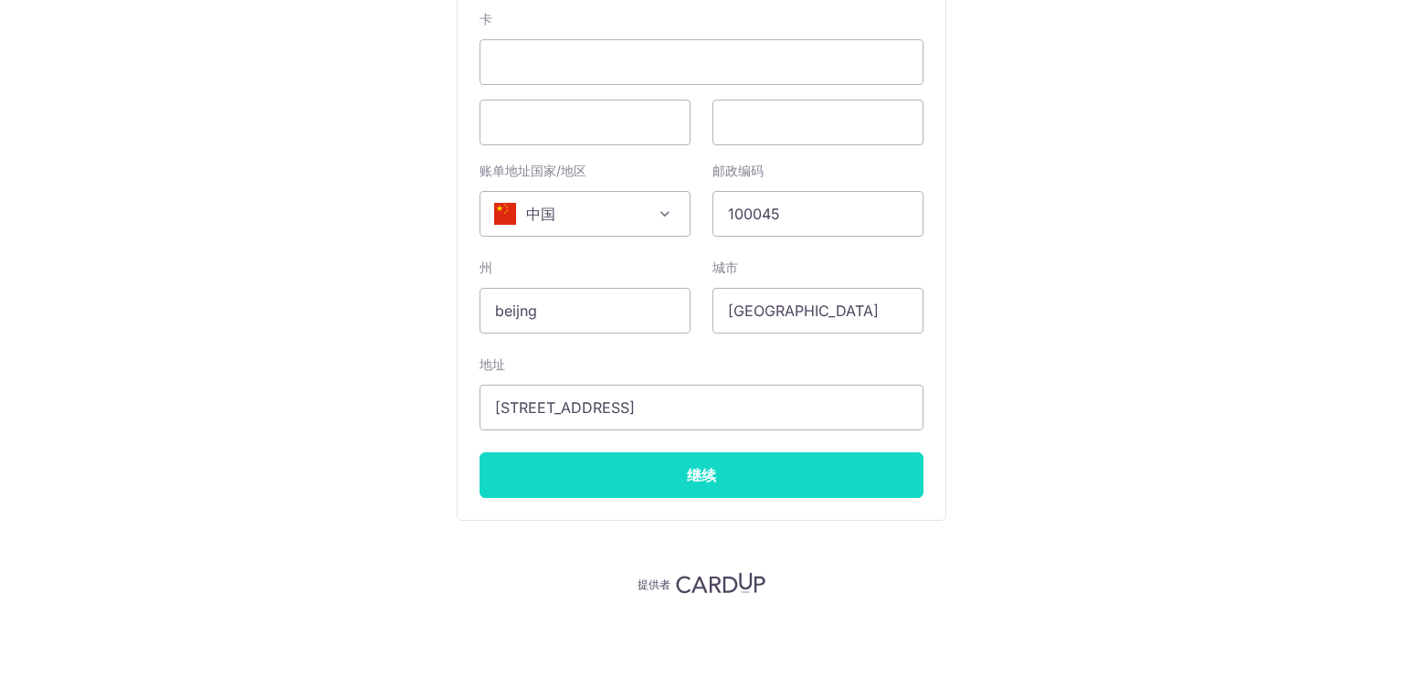
click at [727, 466] on input "Continue" at bounding box center [701, 475] width 444 height 46
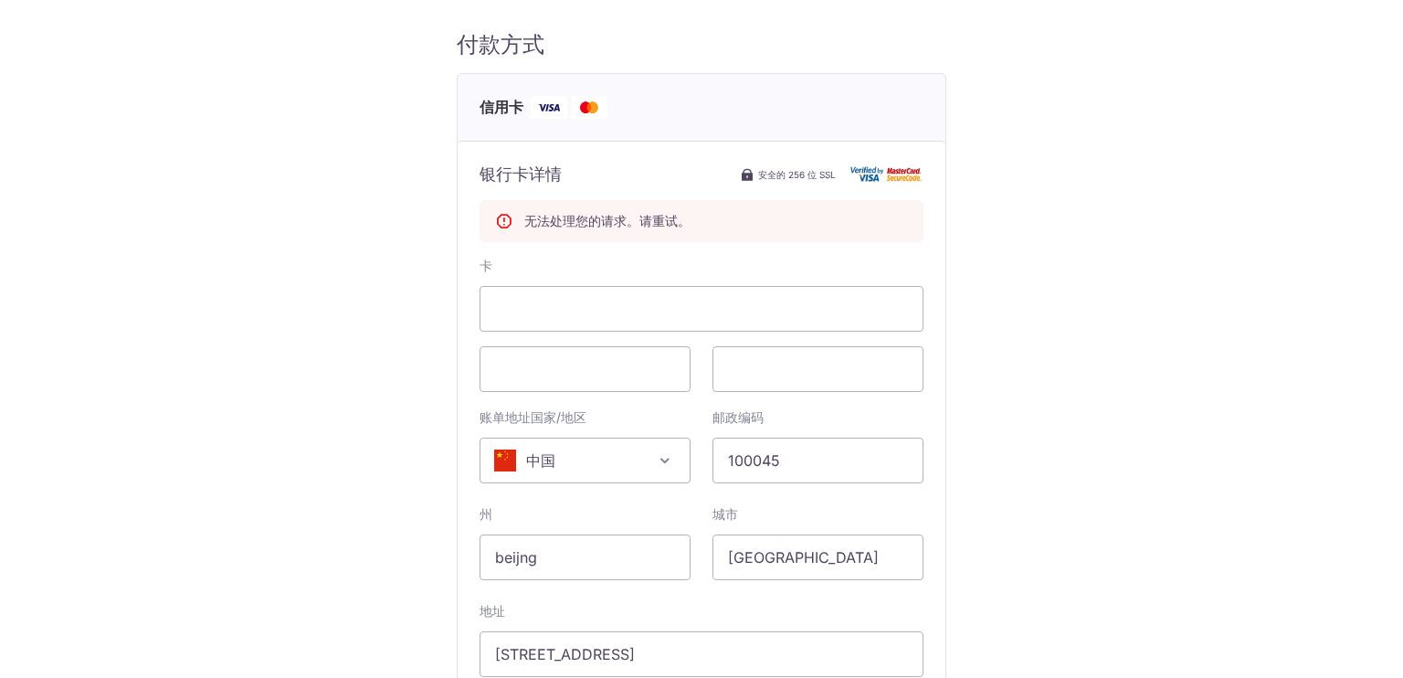
scroll to position [183, 0]
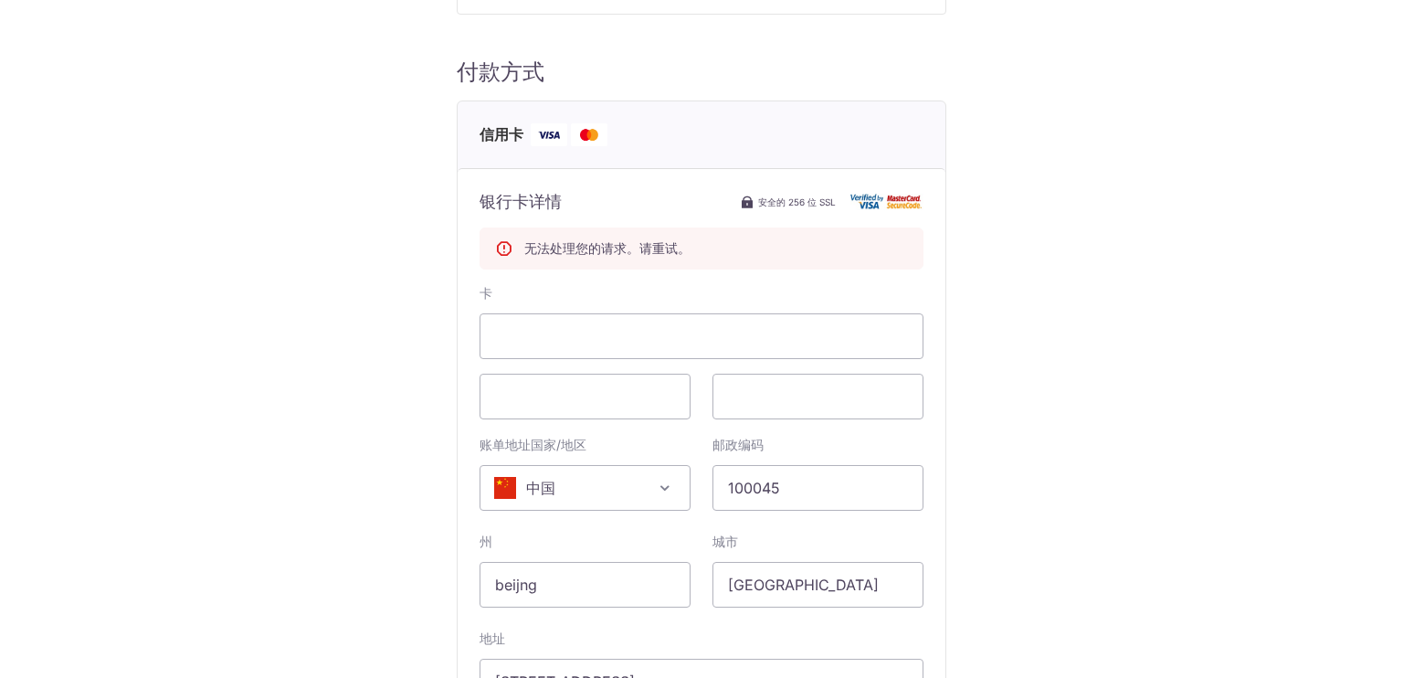
click at [1232, 238] on div "付款详情 付款金额 新币 943.00 付款参考 357 电子邮件地址 gavinziwenchen@gmail.com 付款方式 信用卡 银行卡详情 安全的…" at bounding box center [701, 357] width 1315 height 1021
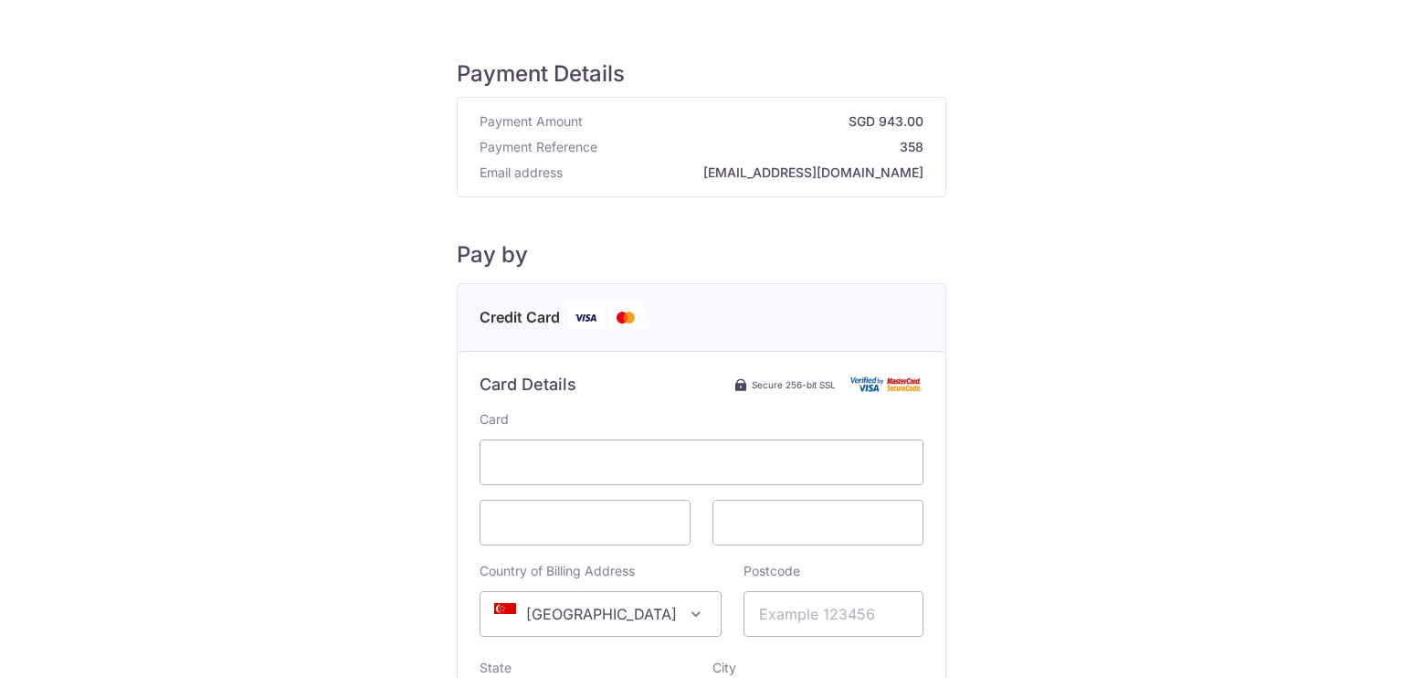
drag, startPoint x: 1060, startPoint y: 437, endPoint x: 1048, endPoint y: 434, distance: 12.4
click at [1052, 436] on div "Payment Details Payment Amount SGD 943.00 Payment Reference 358 Email address g…" at bounding box center [701, 511] width 1315 height 964
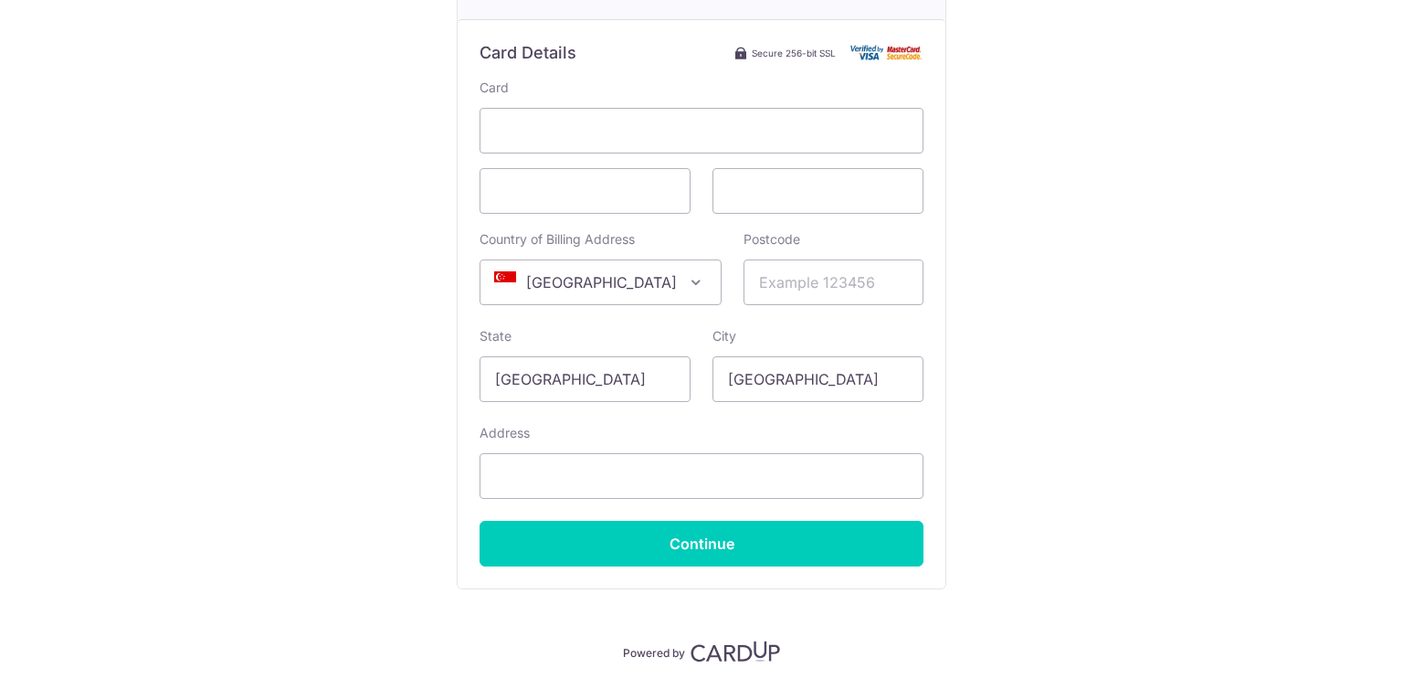
scroll to position [365, 0]
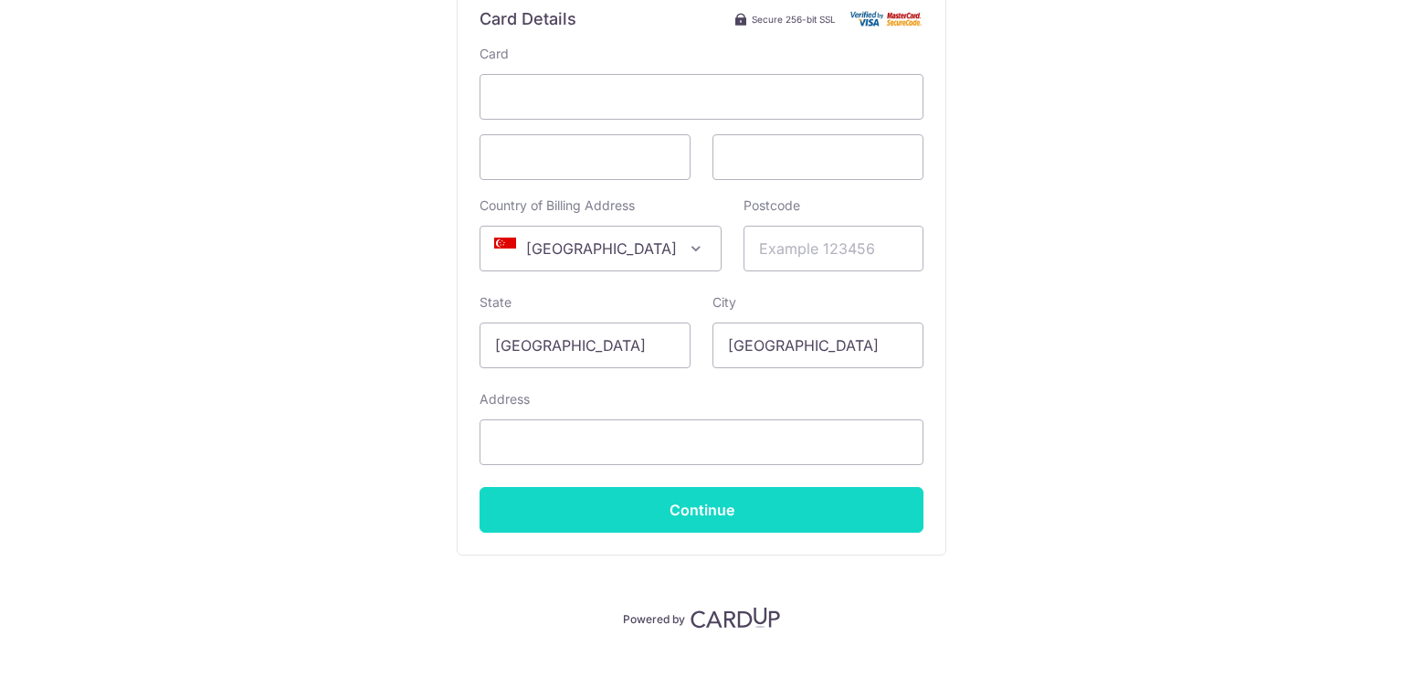
click at [730, 507] on input "Continue" at bounding box center [701, 510] width 444 height 46
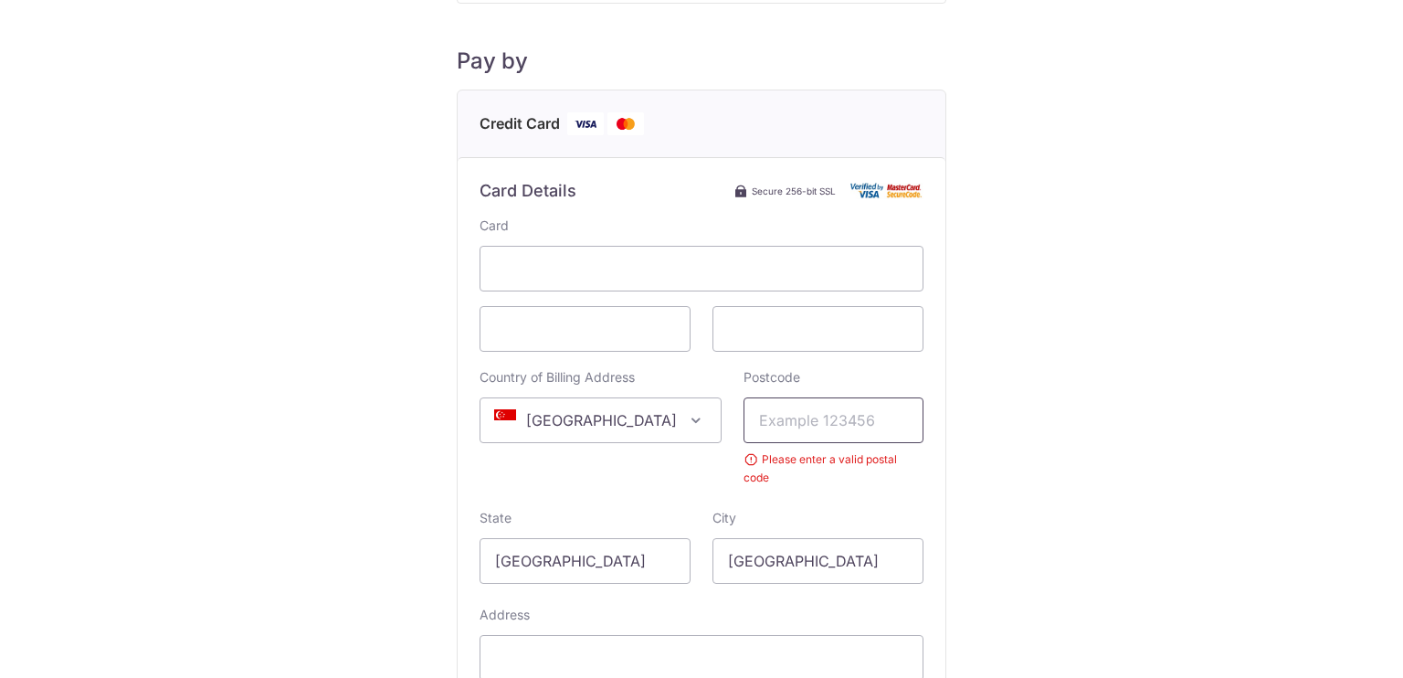
scroll to position [183, 0]
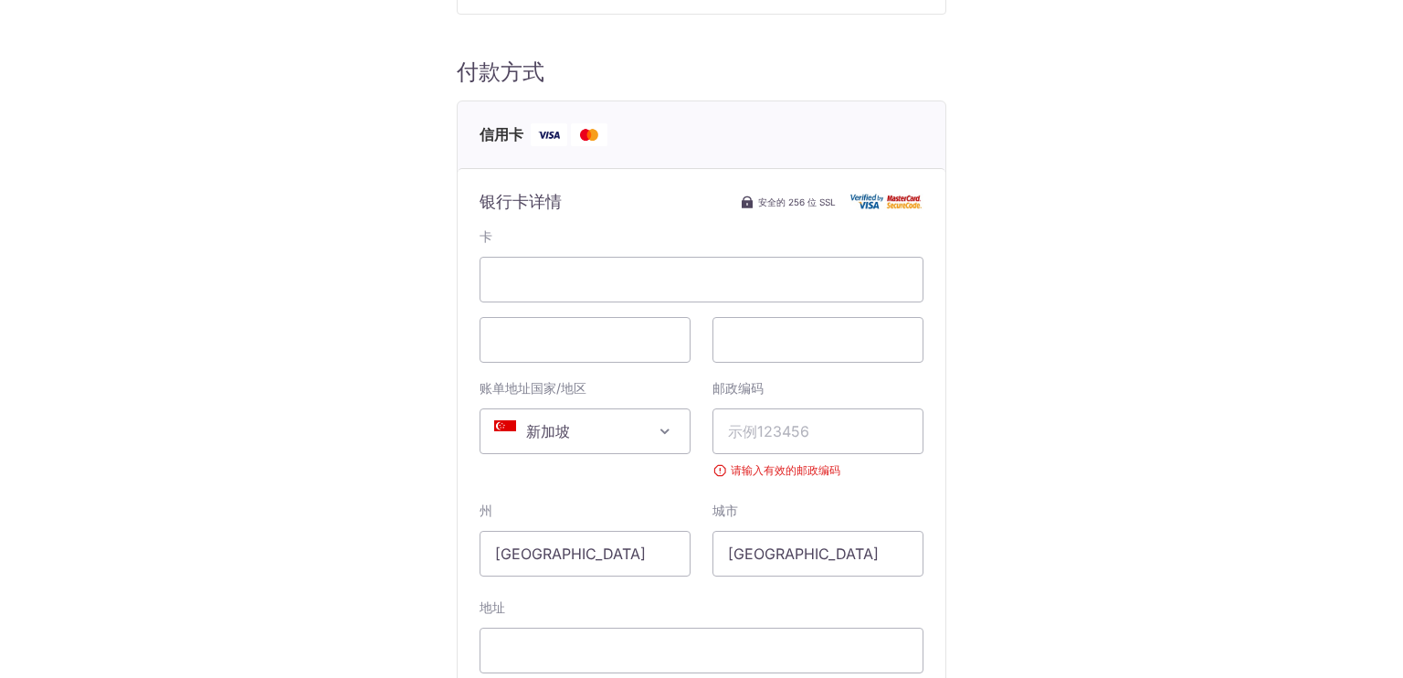
click at [1052, 310] on div "Payment Details Payment Amount SGD 943.00 Payment Reference 358 Email address g…" at bounding box center [701, 355] width 1315 height 1016
click at [644, 432] on span "新加坡" at bounding box center [584, 431] width 209 height 44
type input "ch"
click at [985, 367] on div "Payment Details Payment Amount SGD 943.00 Payment Reference 358 Email address g…" at bounding box center [701, 355] width 1315 height 1016
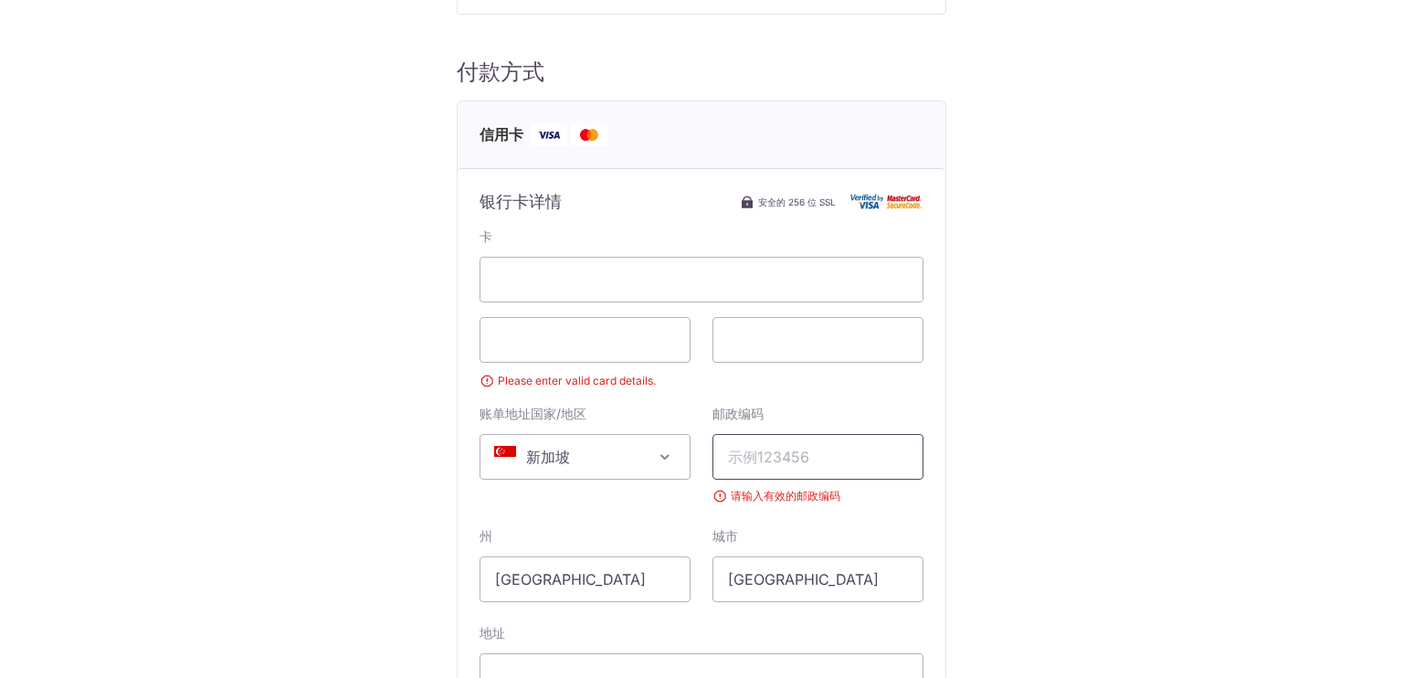
click at [787, 420] on div "邮政编码 请输入有效的邮政编码" at bounding box center [817, 455] width 211 height 100
click at [654, 461] on span at bounding box center [665, 457] width 22 height 22
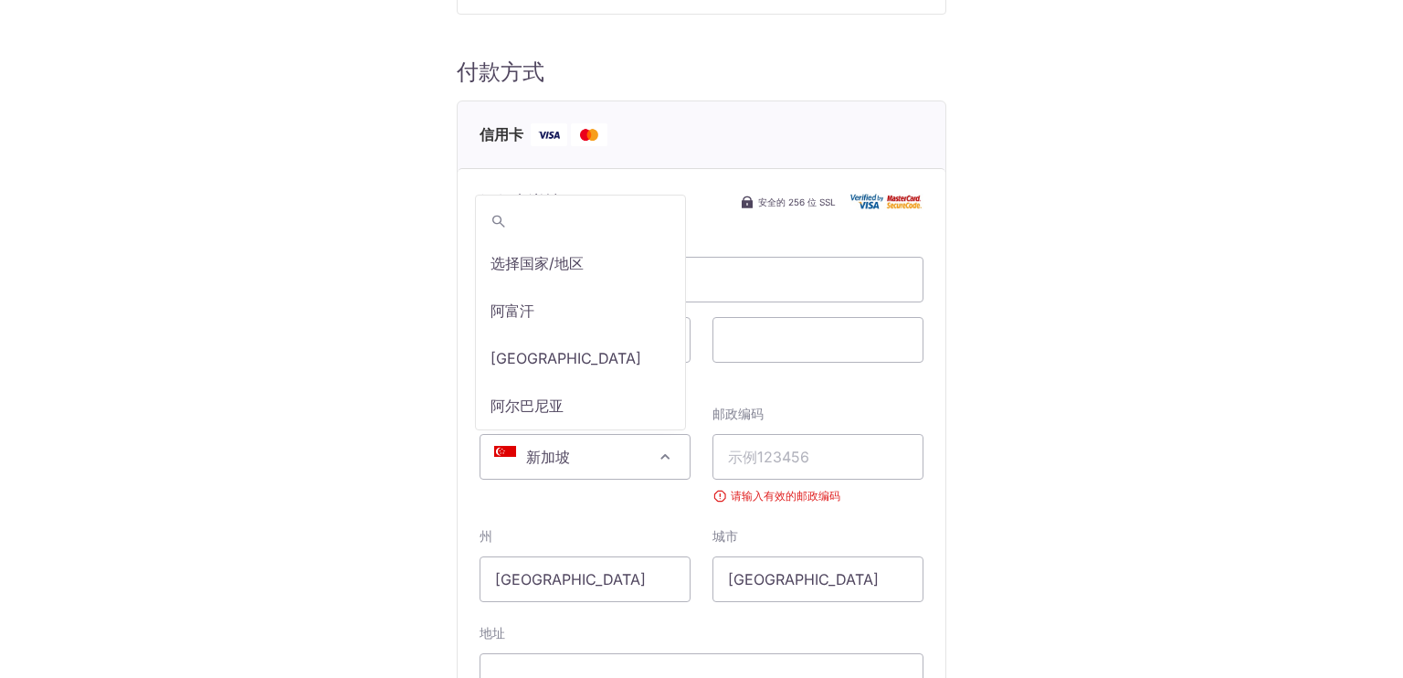
scroll to position [9568, 0]
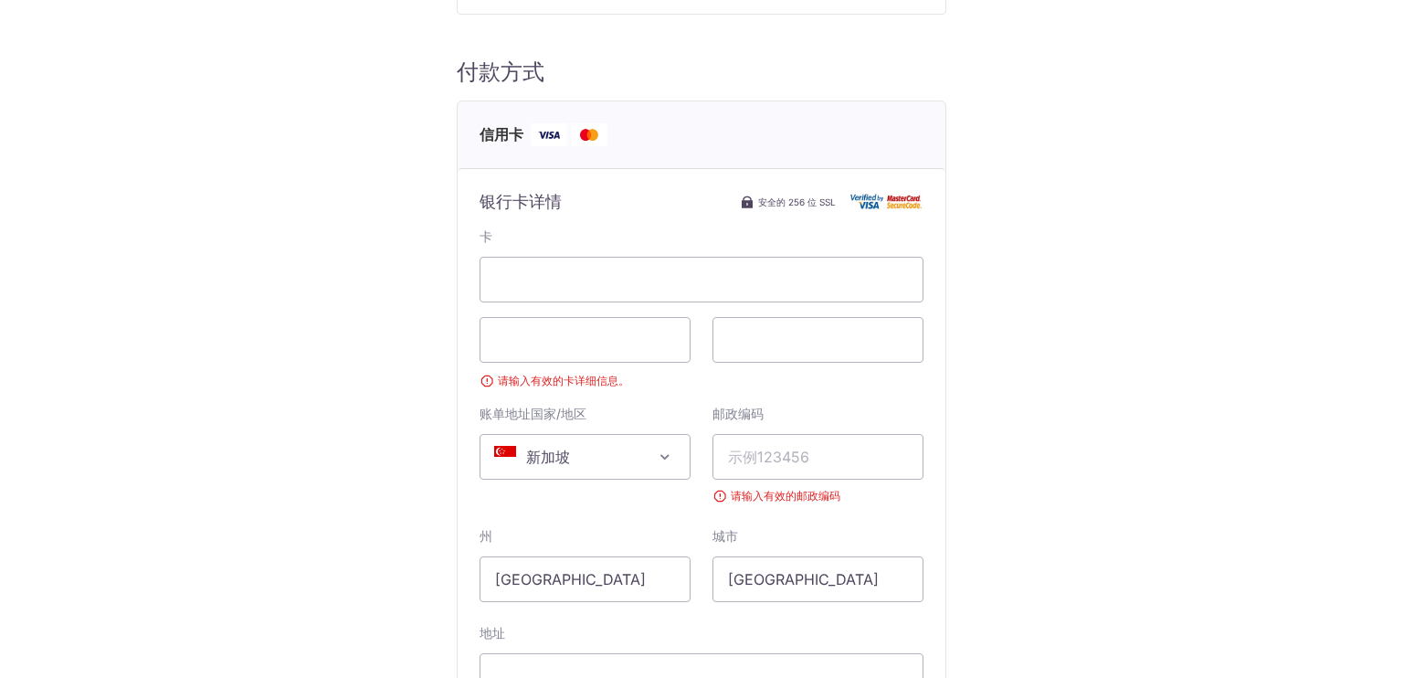
click at [785, 395] on div "卡 请输入有效的卡详细信息。 账单地址国家/地区 选择国家/地区 阿富汗 奥兰群岛 阿尔巴尼亚 阿尔及利亚 美属萨摩亚 安道尔 安哥拉 安圭拉 南极洲 安提瓜…" at bounding box center [701, 509] width 444 height 564
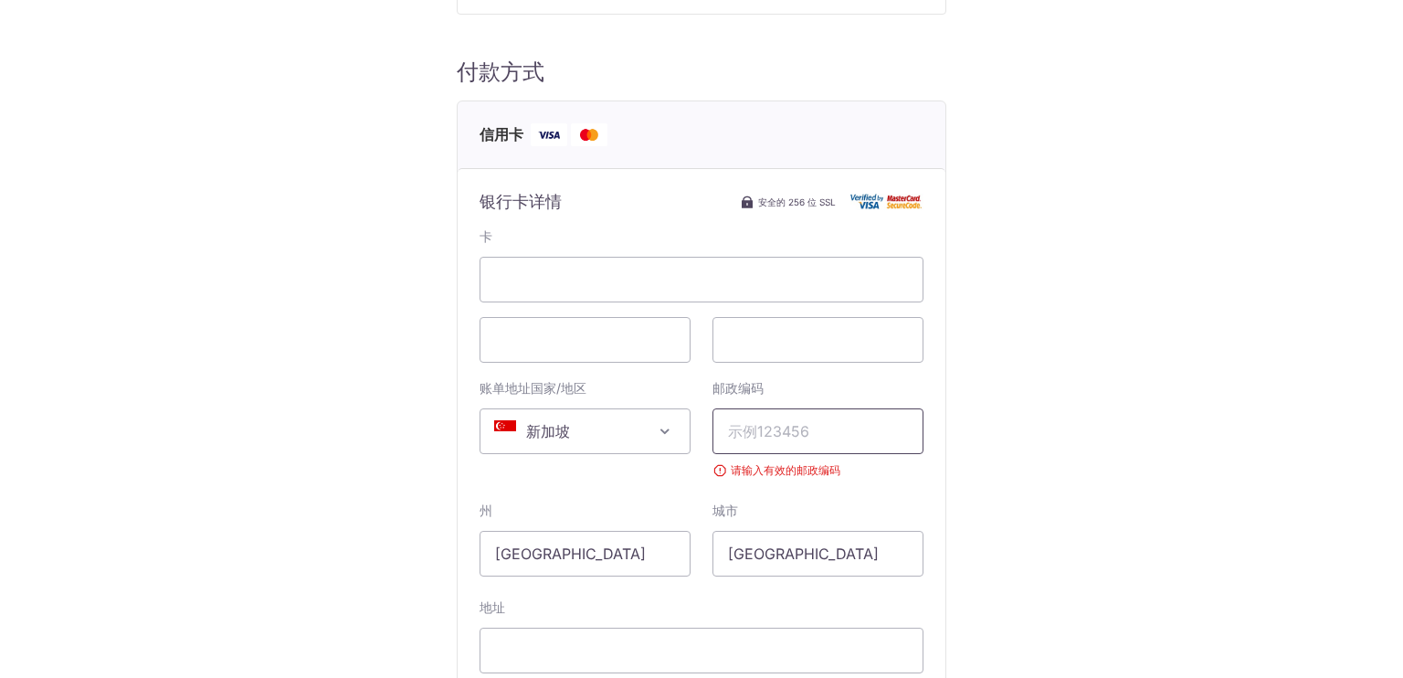
click at [783, 427] on input "邮政编码" at bounding box center [817, 431] width 211 height 46
type input "0"
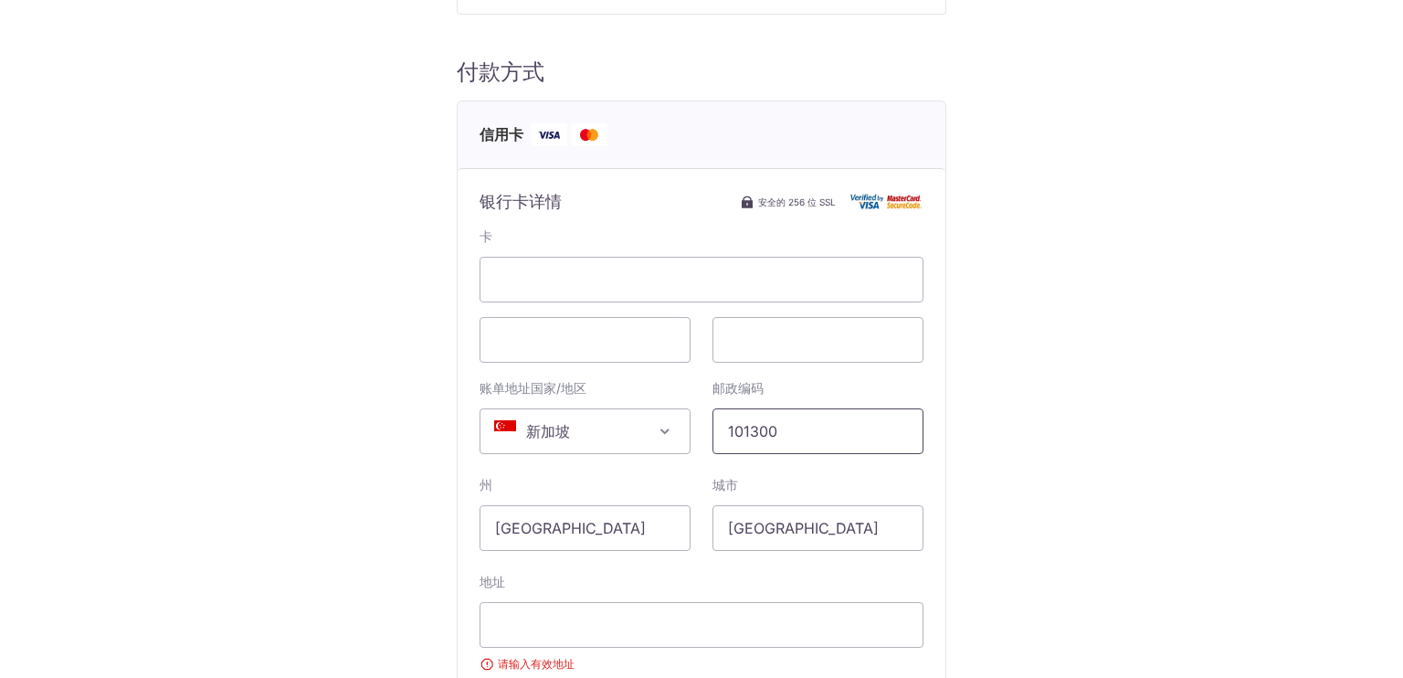
type input "101300"
click at [577, 436] on span "新加坡" at bounding box center [584, 431] width 209 height 44
type input "中国"
select select "48"
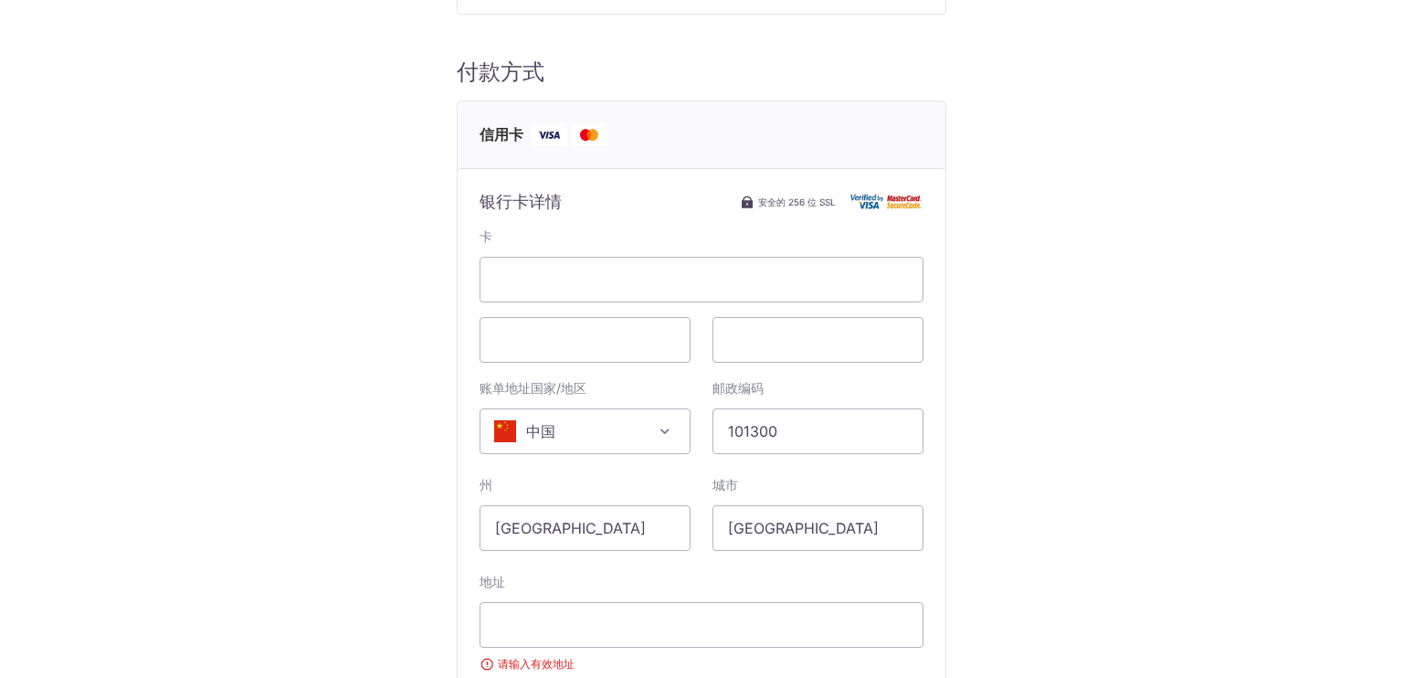
click at [636, 387] on div "账单地址国家/地区 选择国家/地区 阿富汗 奥兰群岛 阿尔巴尼亚 阿尔及利亚 美属萨摩亚 安道尔 安哥拉 安圭拉 南极洲 安提瓜和巴布达 阿根廷 亚美尼亚 阿…" at bounding box center [585, 416] width 233 height 75
click at [595, 548] on input "[GEOGRAPHIC_DATA]" at bounding box center [584, 528] width 211 height 46
drag, startPoint x: 619, startPoint y: 526, endPoint x: 437, endPoint y: 542, distance: 183.4
click at [437, 542] on div "Payment Details Payment Amount SGD 943.00 Payment Reference 358 Email address g…" at bounding box center [701, 342] width 1315 height 990
type input "[GEOGRAPHIC_DATA]"
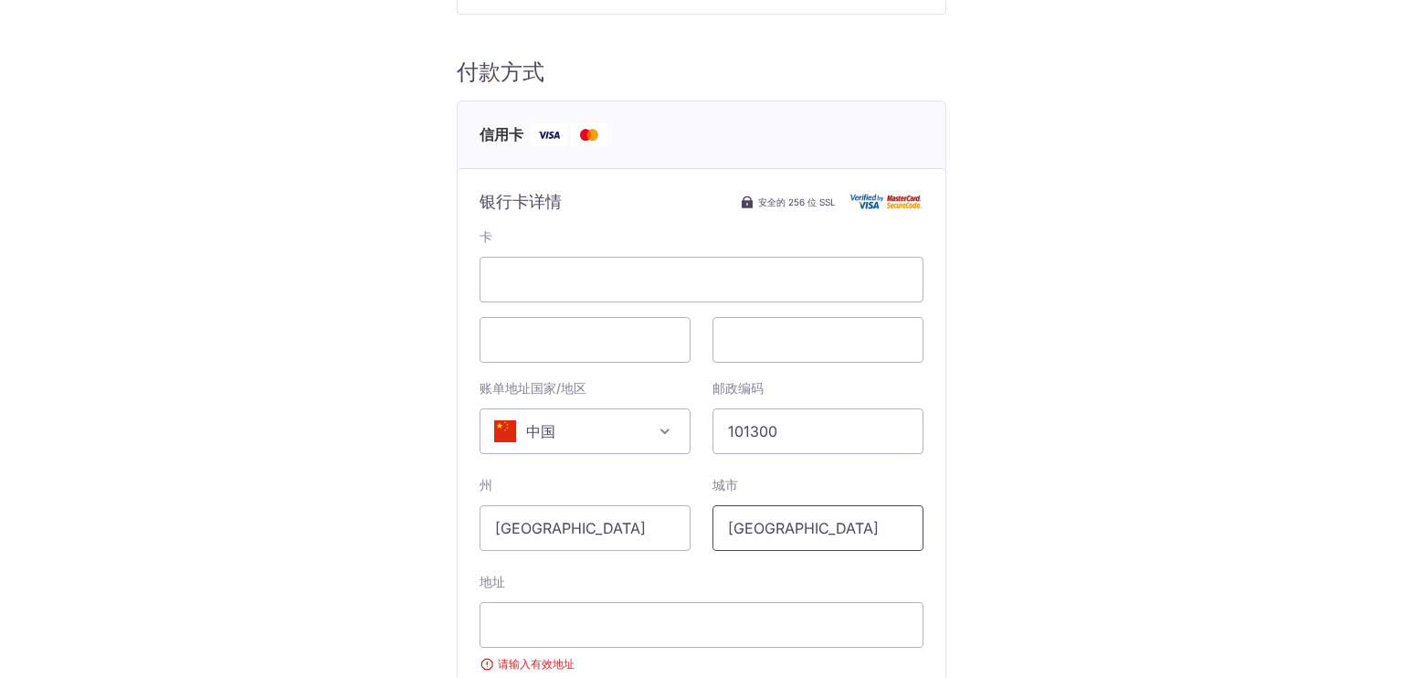
click at [850, 538] on input "[GEOGRAPHIC_DATA]" at bounding box center [817, 528] width 211 height 46
drag, startPoint x: 848, startPoint y: 531, endPoint x: 696, endPoint y: 521, distance: 152.8
click at [701, 521] on div "城市 Singapore" at bounding box center [817, 513] width 233 height 75
type input "北京"
click at [624, 538] on input "[GEOGRAPHIC_DATA]" at bounding box center [584, 528] width 211 height 46
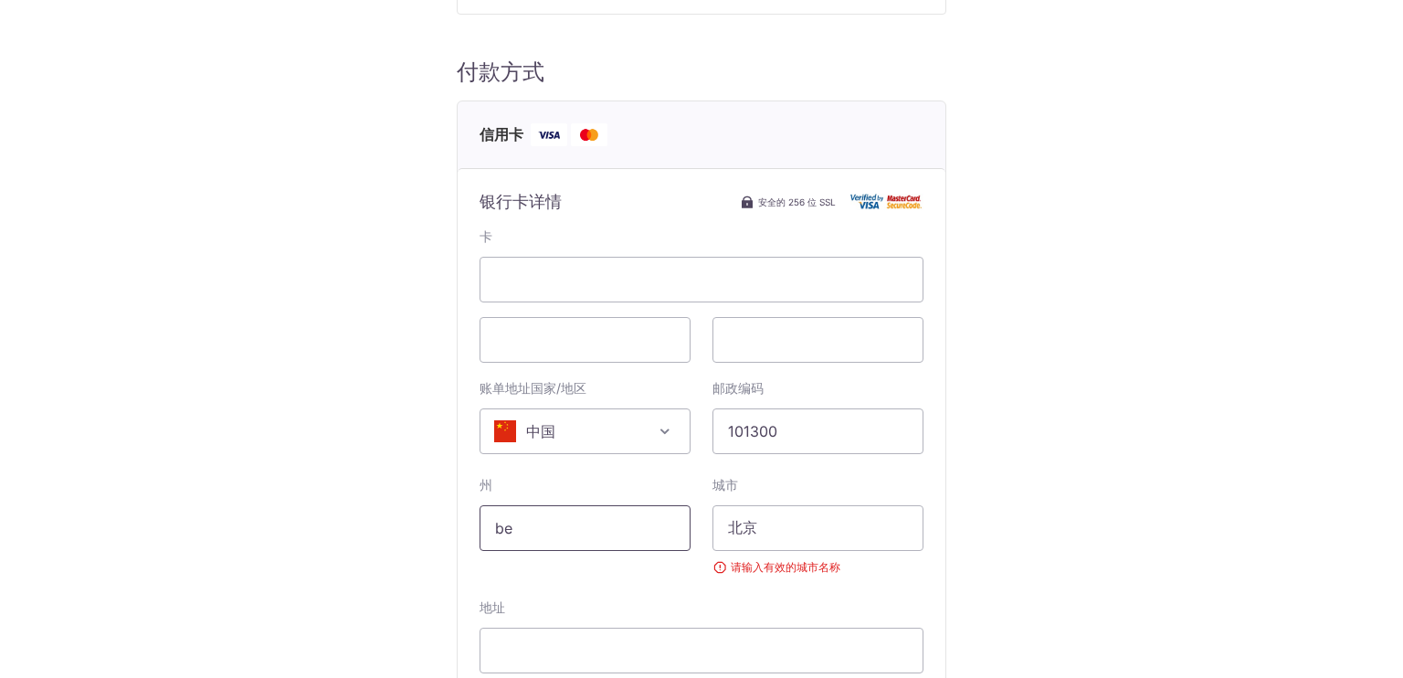
type input "b"
type input "中国"
click at [782, 518] on input "北京" at bounding box center [817, 528] width 211 height 46
drag, startPoint x: 555, startPoint y: 529, endPoint x: 447, endPoint y: 520, distance: 109.1
click at [447, 520] on div "Payment Details Payment Amount SGD 943.00 Payment Reference 358 Email address g…" at bounding box center [701, 355] width 1315 height 1016
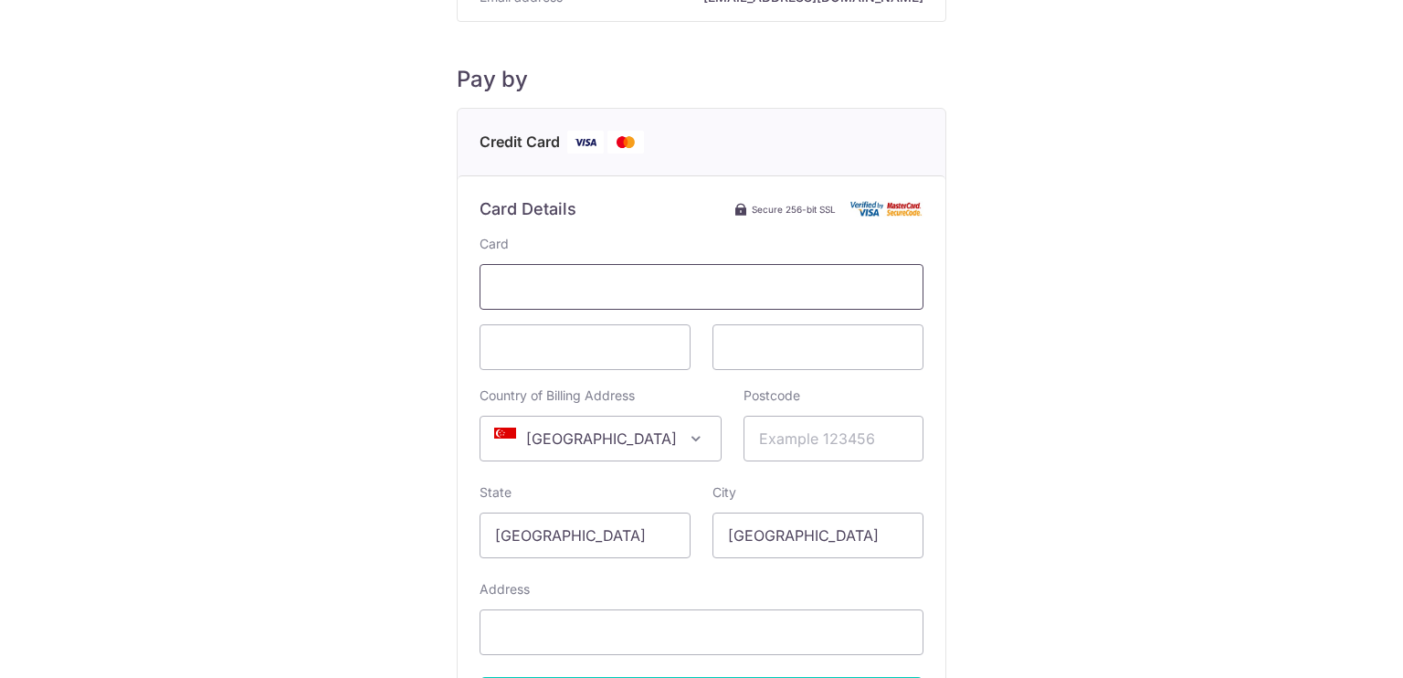
scroll to position [183, 0]
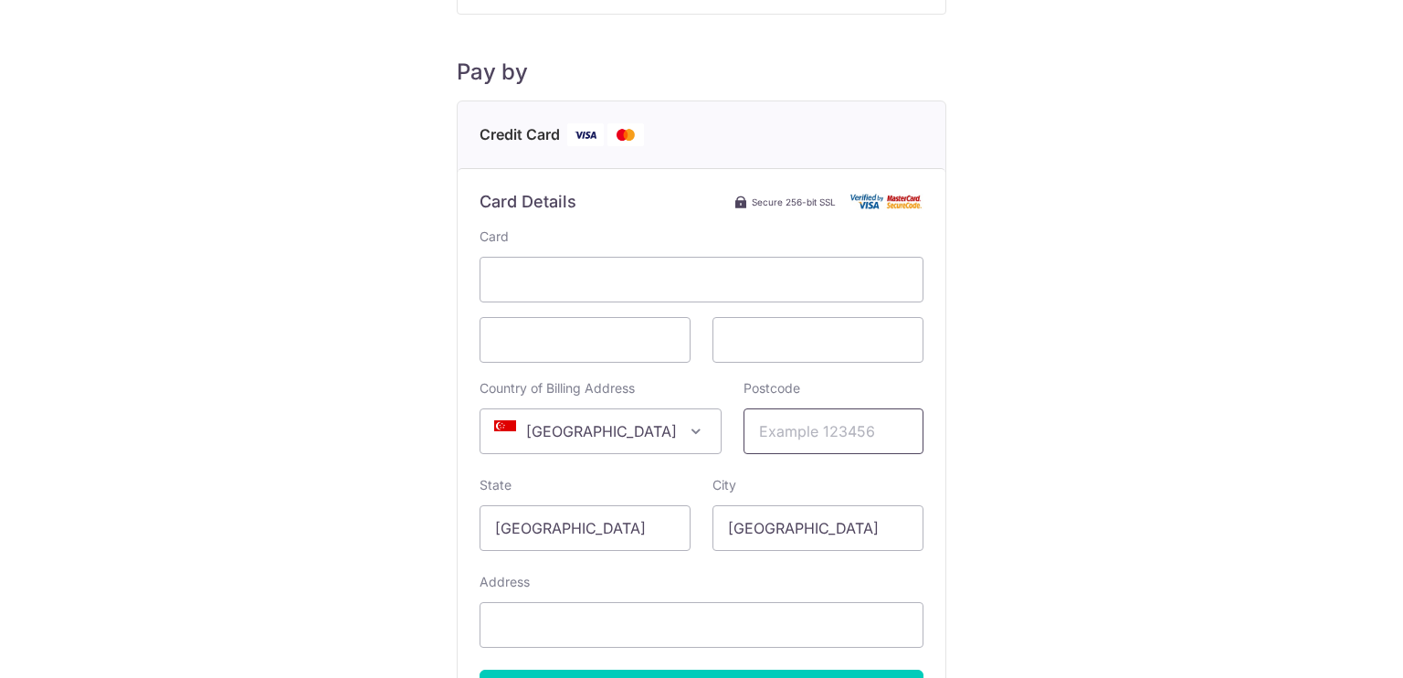
click at [810, 437] on input "Postcode" at bounding box center [833, 431] width 180 height 46
type input "101300"
select select "48"
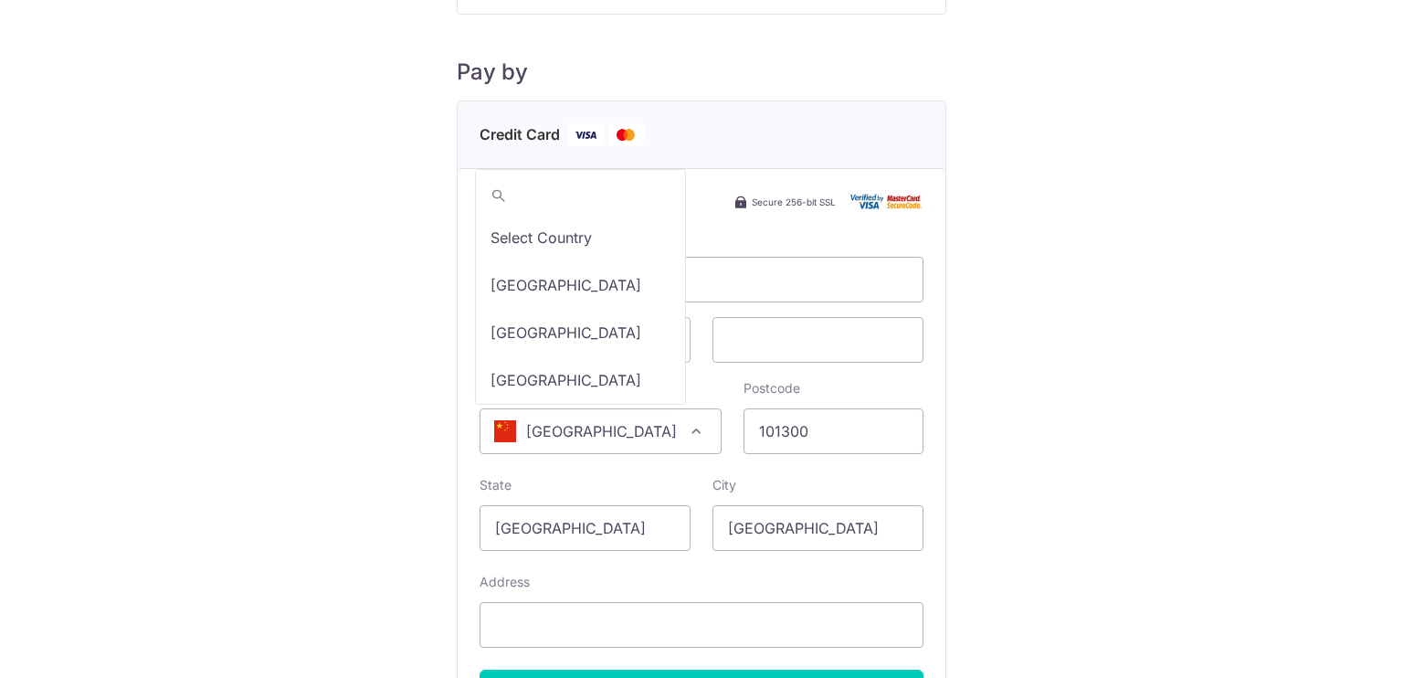
click at [606, 435] on span "[GEOGRAPHIC_DATA]" at bounding box center [600, 431] width 240 height 44
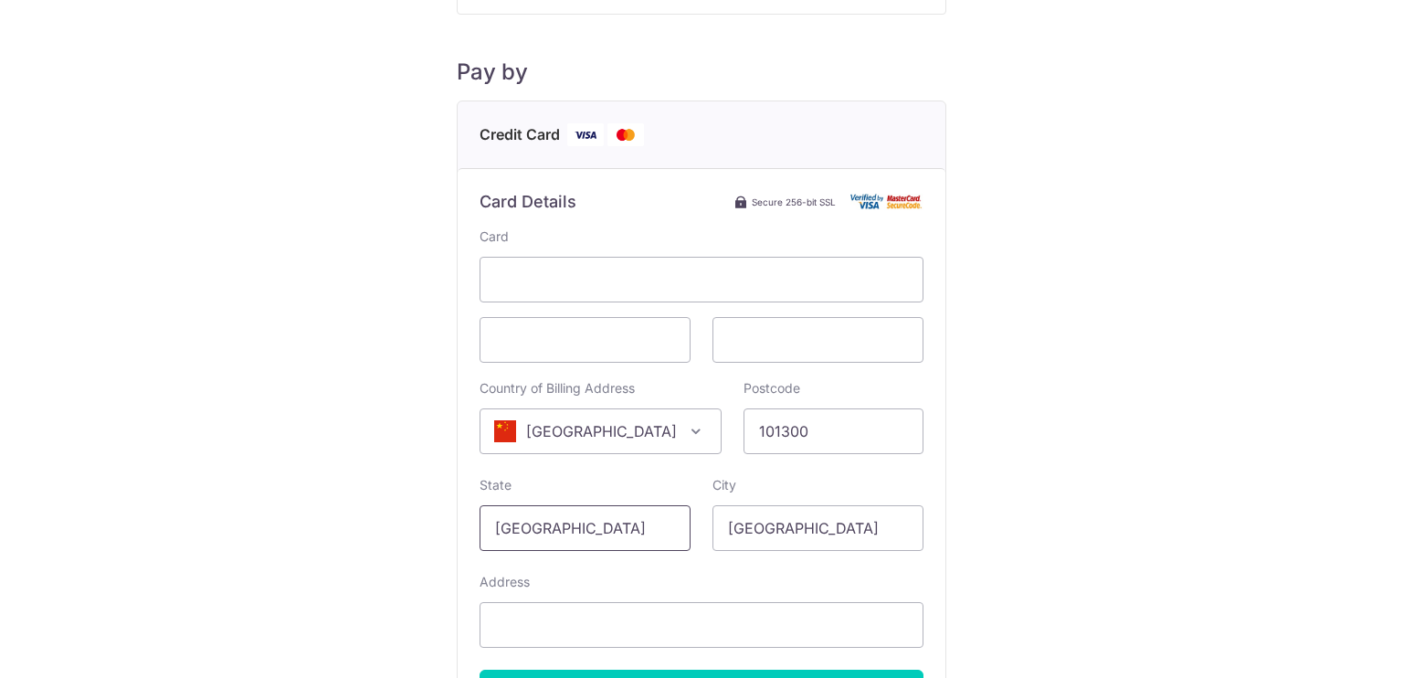
click at [593, 532] on input "[GEOGRAPHIC_DATA]" at bounding box center [584, 528] width 211 height 46
drag, startPoint x: 647, startPoint y: 527, endPoint x: 492, endPoint y: 522, distance: 154.4
click at [482, 528] on input "[GEOGRAPHIC_DATA]" at bounding box center [584, 528] width 211 height 46
type input "[GEOGRAPHIC_DATA]"
drag, startPoint x: 850, startPoint y: 528, endPoint x: 699, endPoint y: 553, distance: 153.6
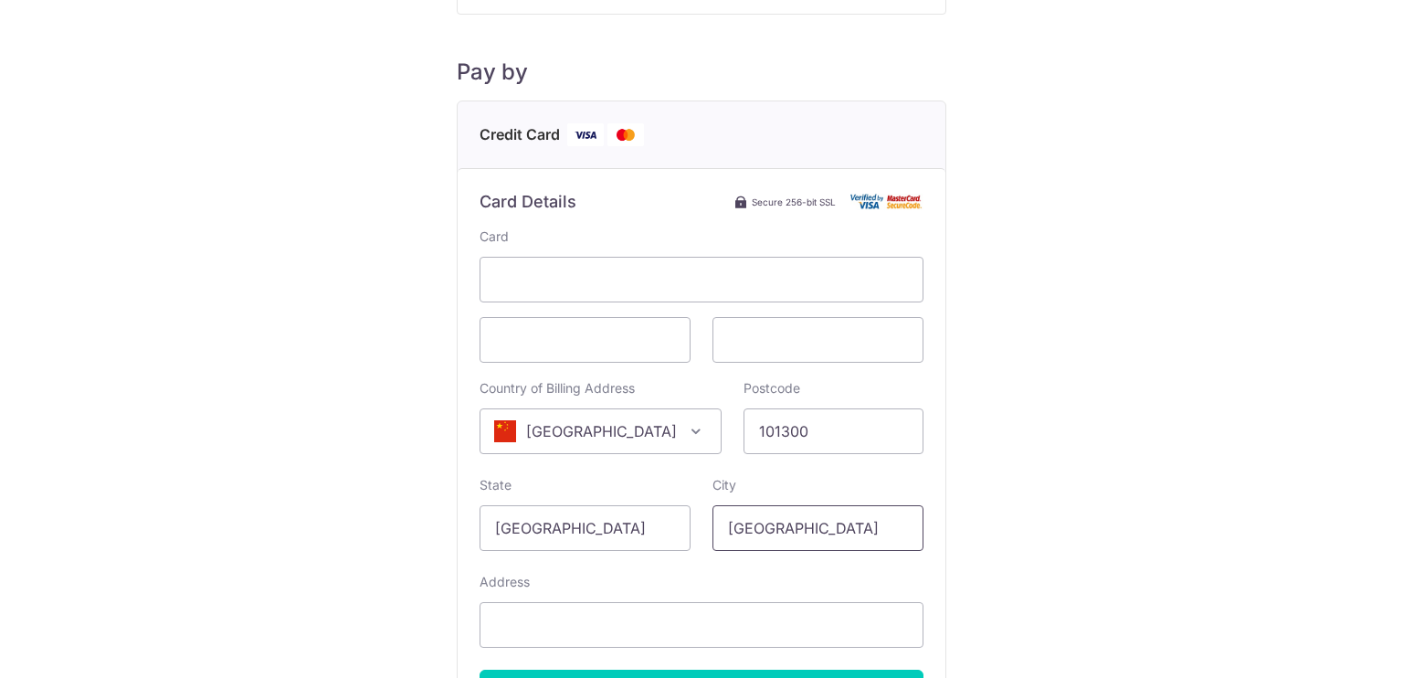
click at [699, 553] on div "Card Country of Billing Address Select Country [GEOGRAPHIC_DATA] [GEOGRAPHIC_DA…" at bounding box center [701, 471] width 444 height 488
type input "[GEOGRAPHIC_DATA]"
drag, startPoint x: 1182, startPoint y: 478, endPoint x: 1148, endPoint y: 490, distance: 36.1
click at [1182, 478] on div "Payment Details Payment Amount SGD 943.00 Payment Reference 359 Email address […" at bounding box center [701, 329] width 1315 height 964
click at [499, 615] on input "Address" at bounding box center [701, 625] width 444 height 46
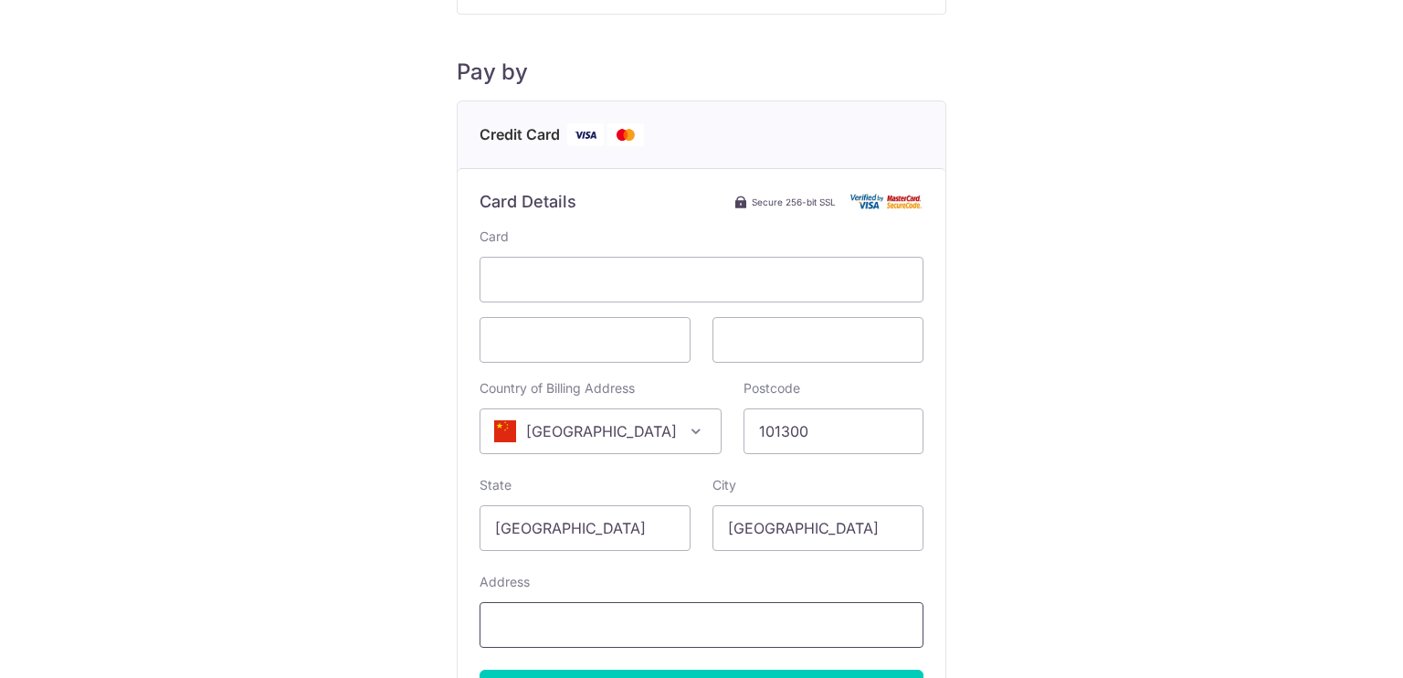
paste input "[STREET_ADDRESS]"
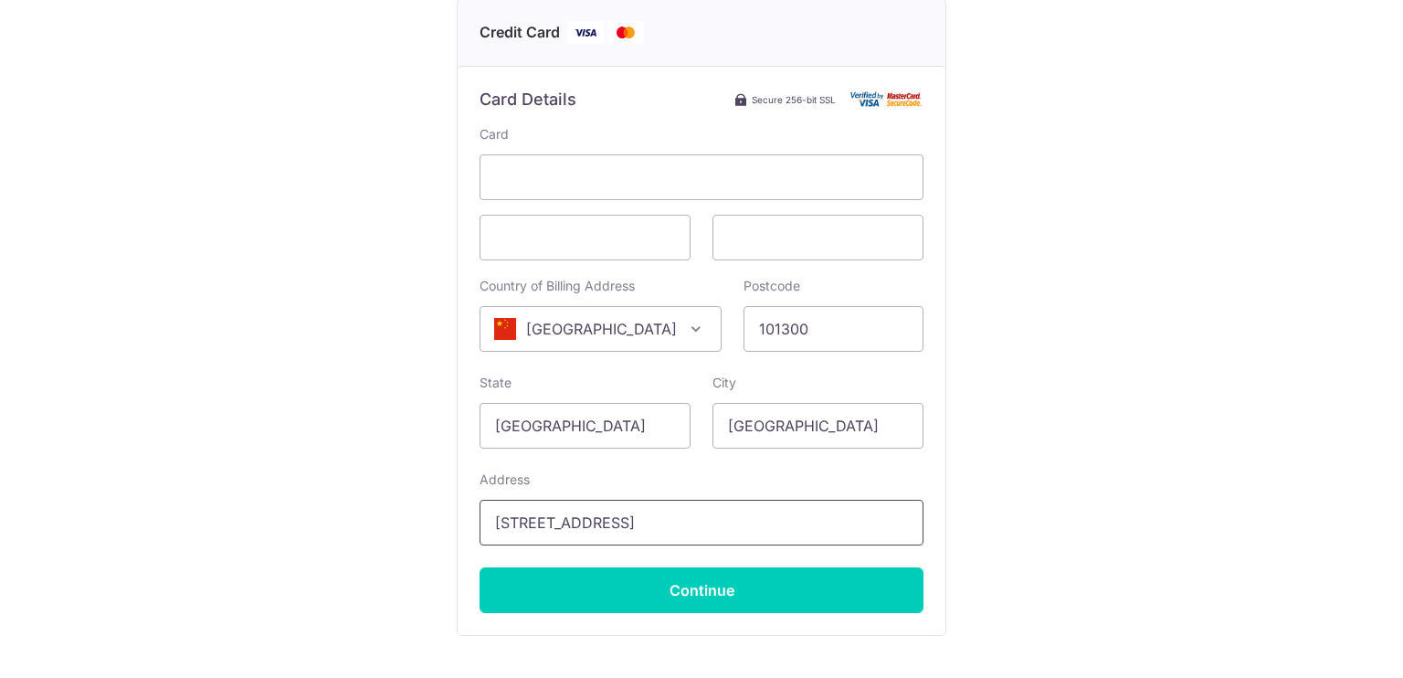
scroll to position [365, 0]
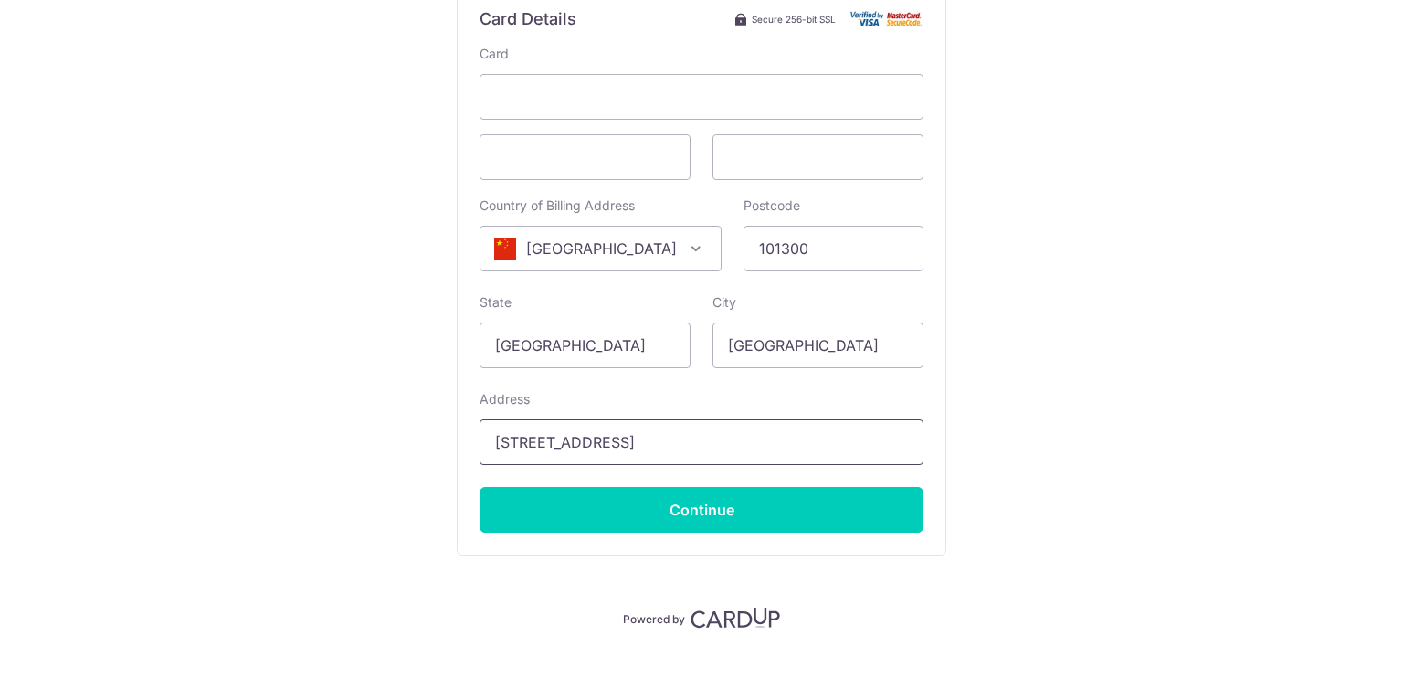
type input "[STREET_ADDRESS]"
click at [943, 410] on div "Payment Details Payment Amount SGD 943.00 Payment Reference 359 Email address […" at bounding box center [701, 146] width 1315 height 964
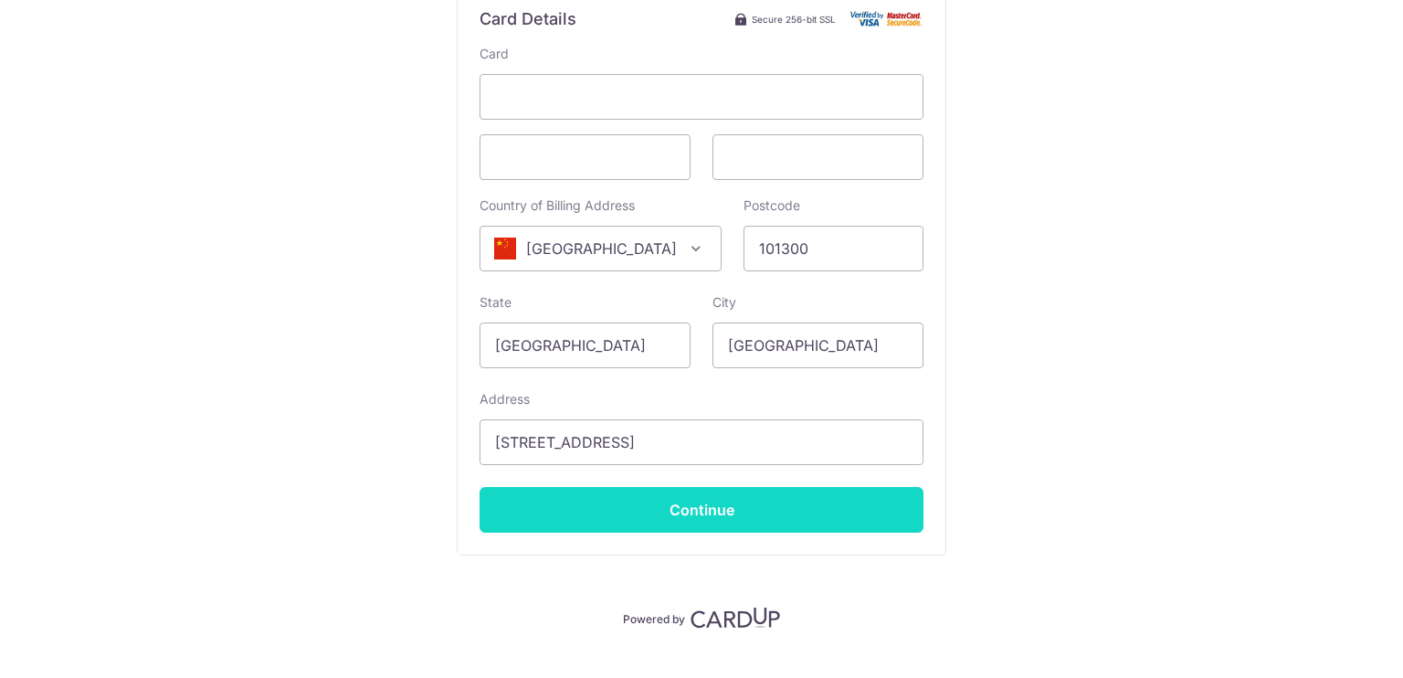
click at [719, 504] on input "Continue" at bounding box center [701, 510] width 444 height 46
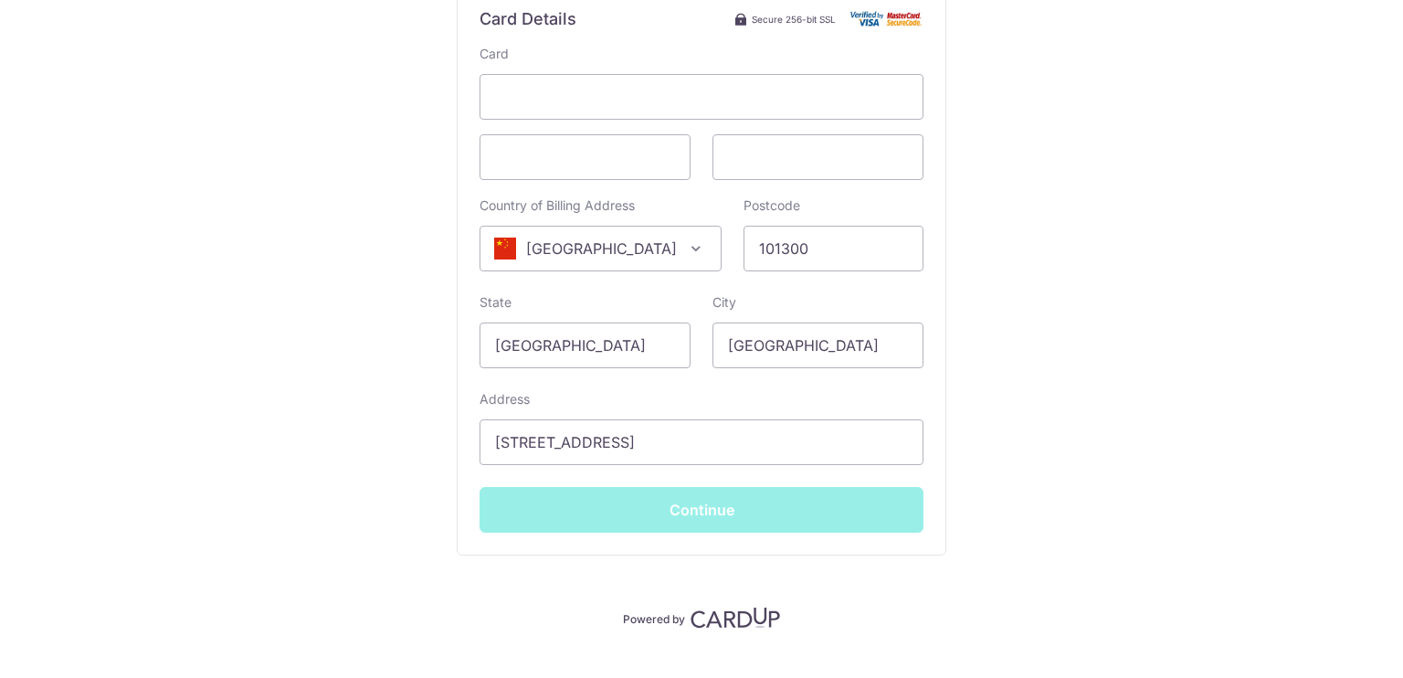
type input "**** 2079"
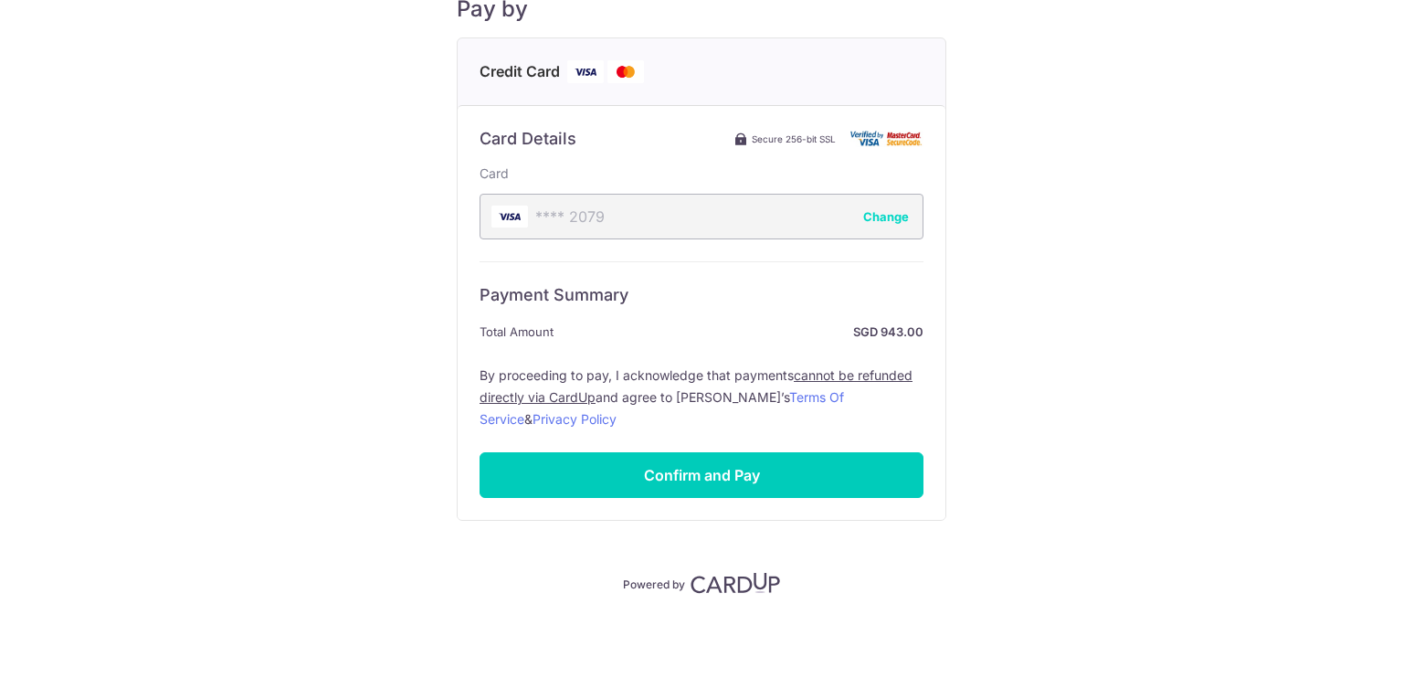
scroll to position [205, 0]
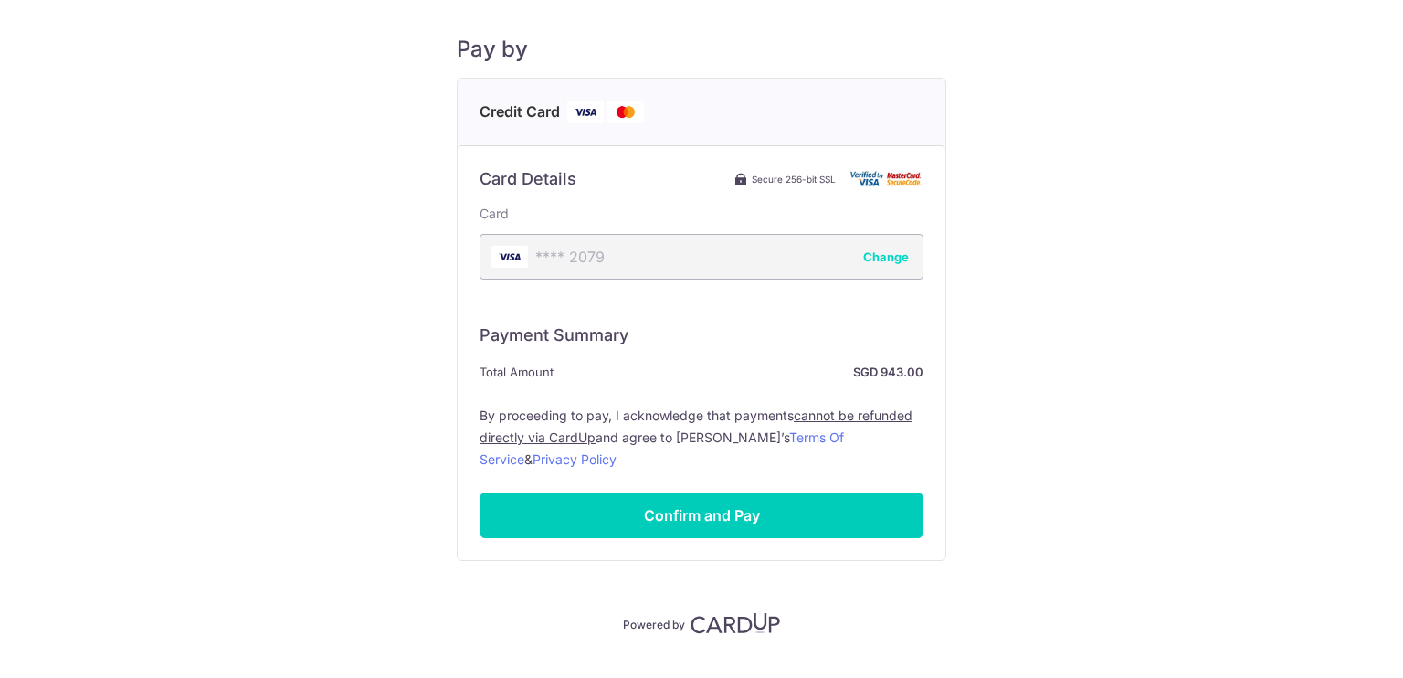
drag, startPoint x: 1036, startPoint y: 343, endPoint x: 992, endPoint y: 132, distance: 216.4
click at [992, 132] on div "Payment Details Payment Amount SGD 943.00 Payment Reference 359 Email address […" at bounding box center [701, 229] width 1315 height 810
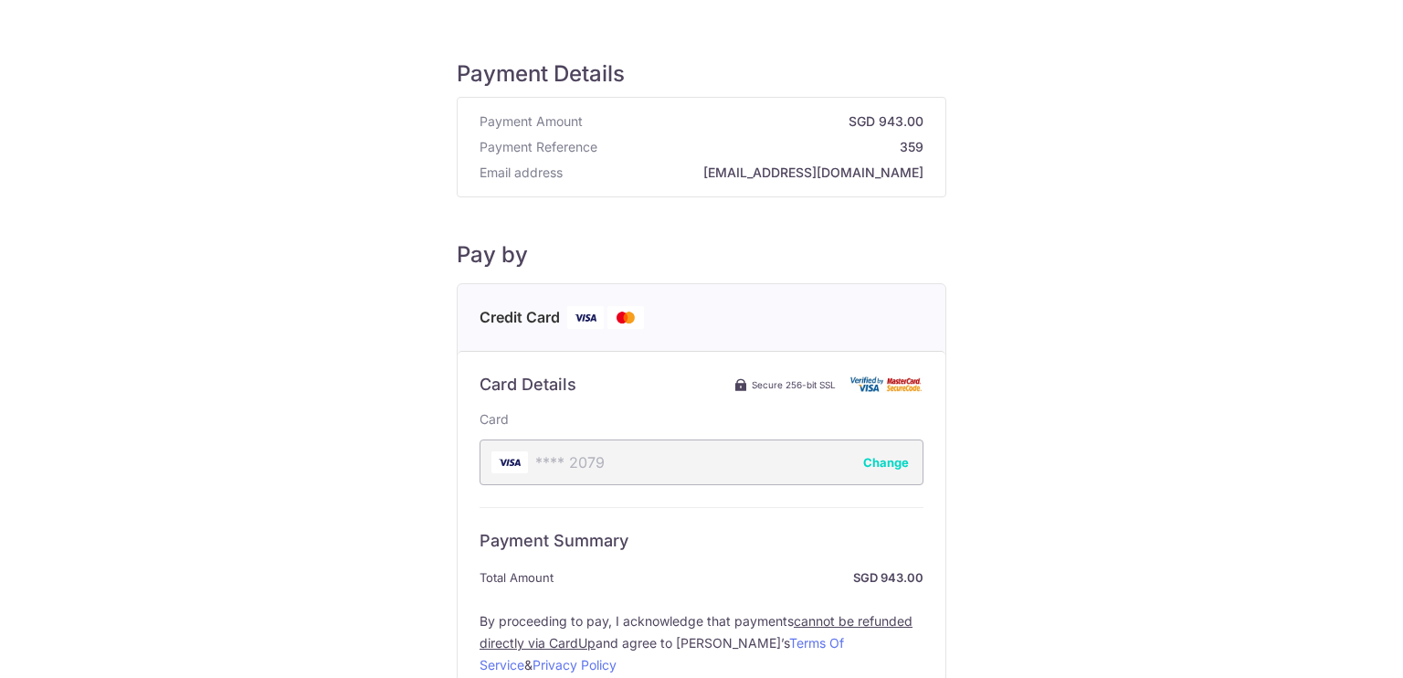
scroll to position [91, 0]
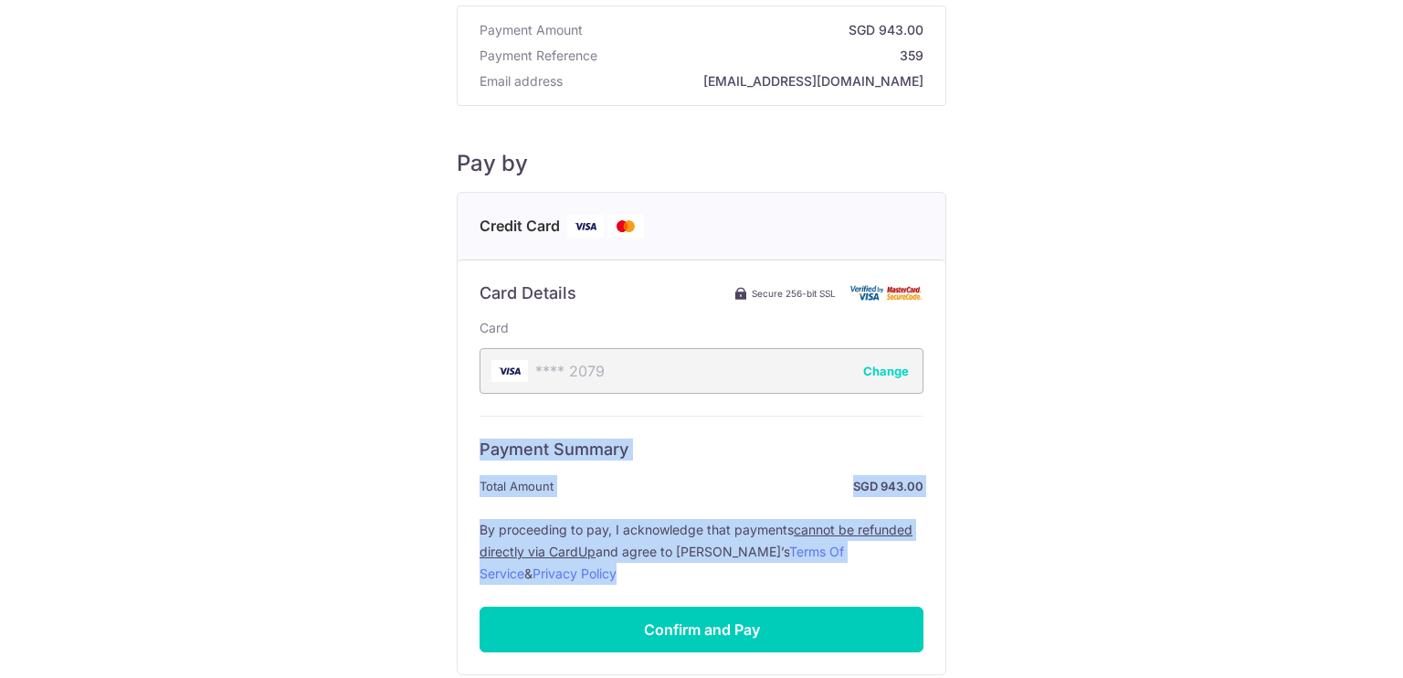
drag, startPoint x: 476, startPoint y: 448, endPoint x: 1065, endPoint y: 524, distance: 593.9
click at [1070, 523] on div "Payment Details Payment Amount SGD 943.00 Payment Reference 359 Email address […" at bounding box center [701, 343] width 1315 height 810
copy div "Payment Summary Total Amount SGD 943.00 By proceeding to pay, I acknowledge tha…"
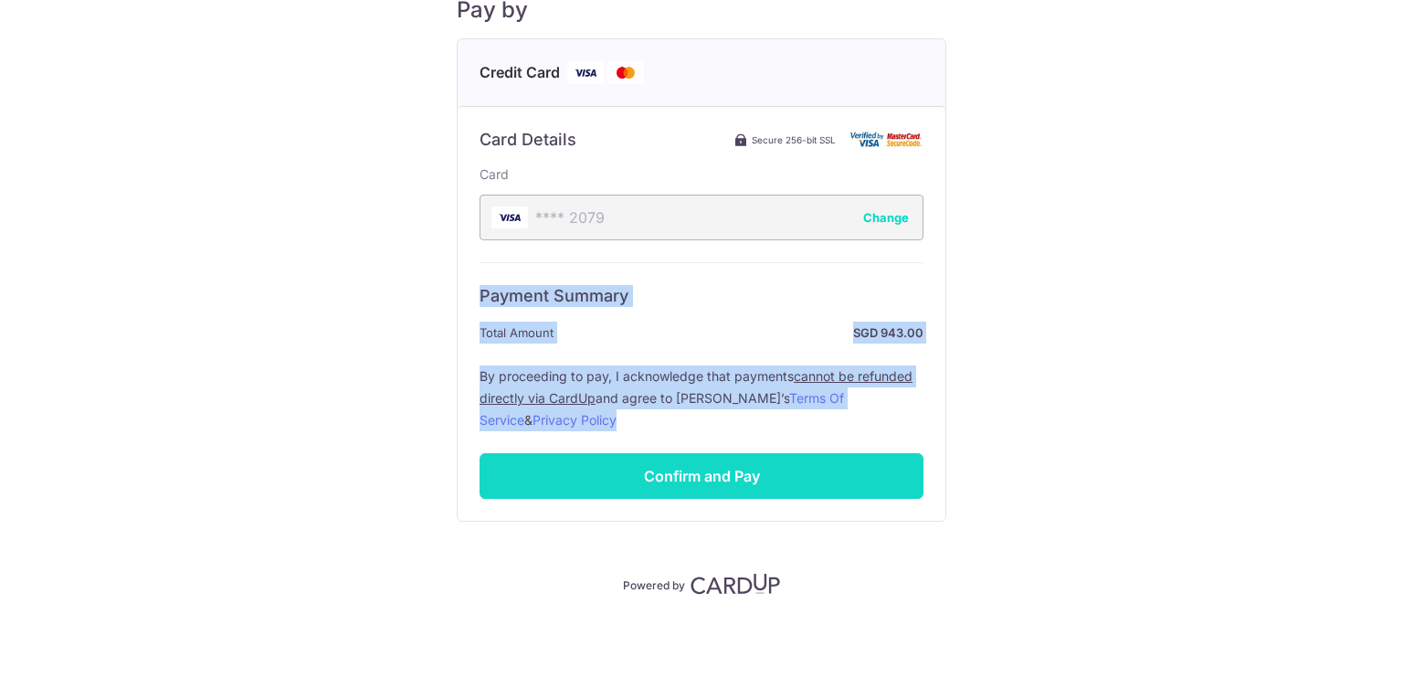
scroll to position [246, 0]
click at [702, 469] on input "Confirm and Pay" at bounding box center [701, 475] width 444 height 46
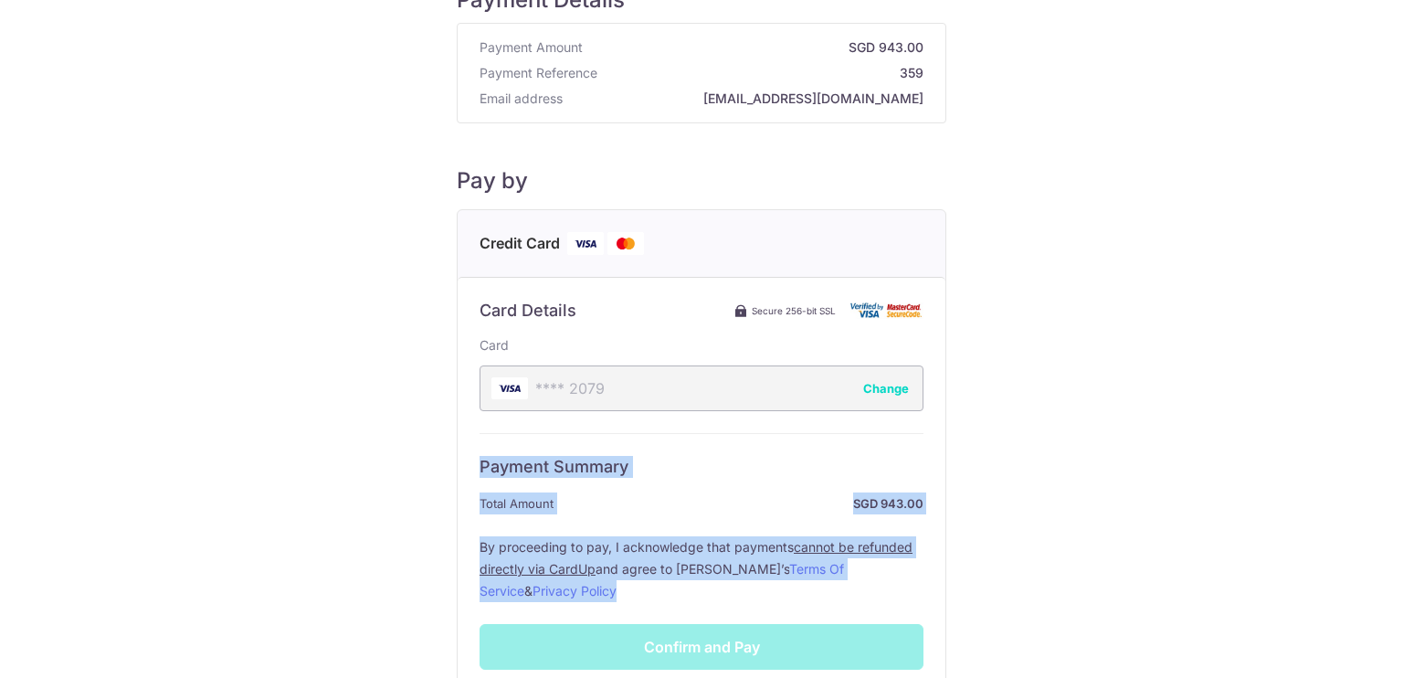
scroll to position [63, 0]
